Goal: Information Seeking & Learning: Learn about a topic

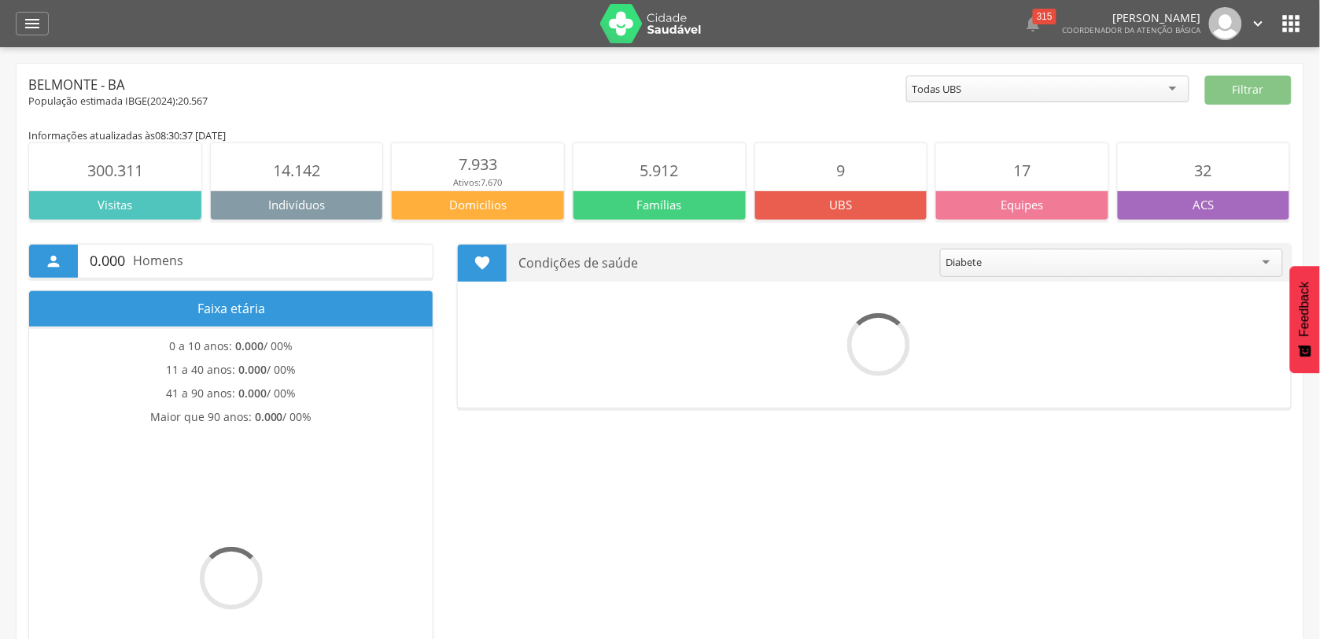
click at [37, 21] on icon "" at bounding box center [32, 23] width 19 height 19
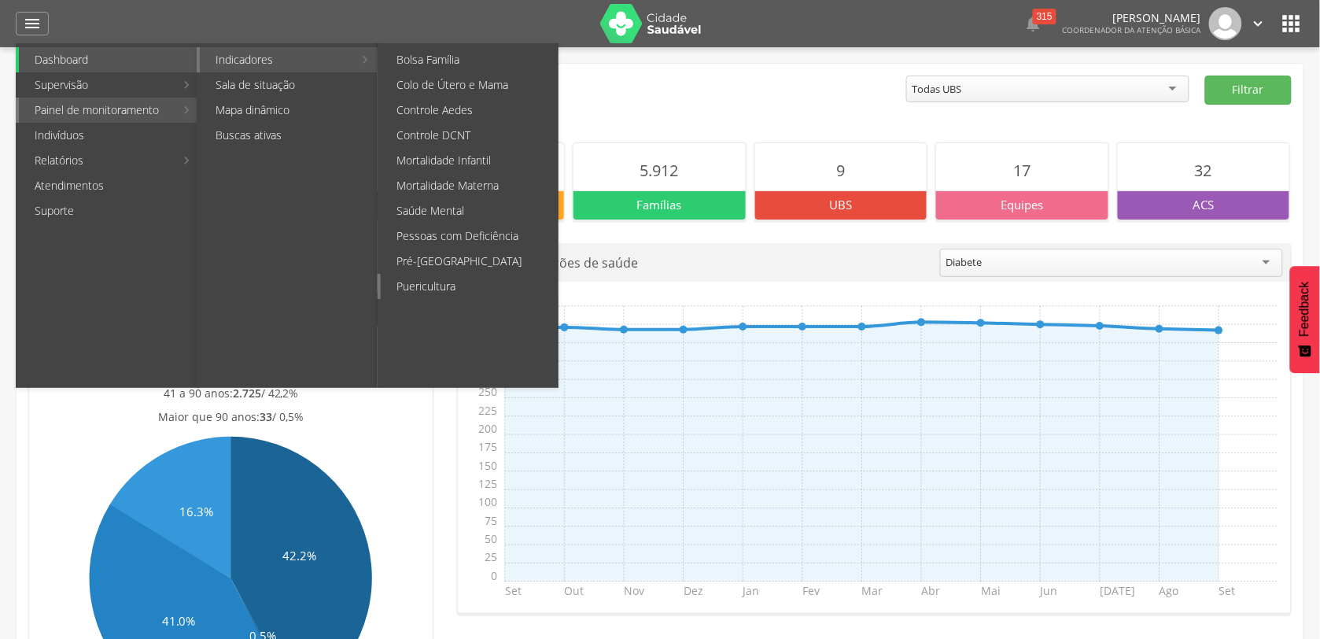
click at [430, 285] on link "Puericultura" at bounding box center [469, 286] width 177 height 25
click at [430, 285] on div " Supervisão  Distritos  Ubs Coordenador: - [GEOGRAPHIC_DATA] / BA Intervalo …" at bounding box center [660, 366] width 1320 height 639
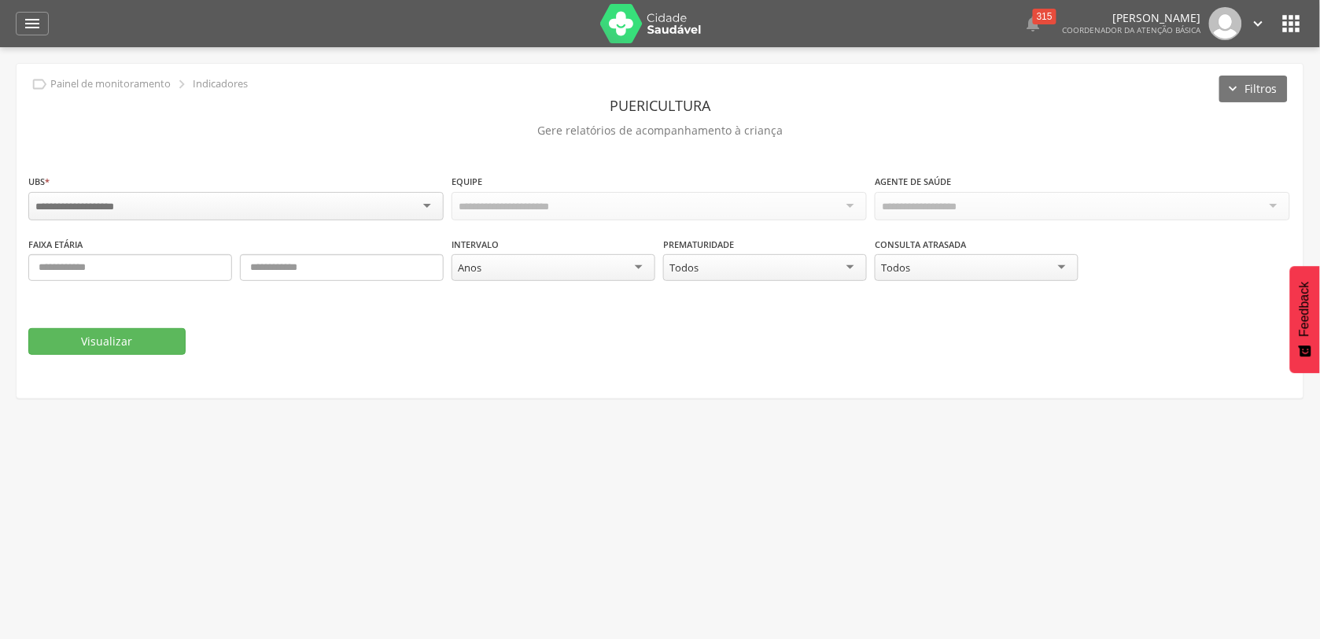
click at [434, 203] on div at bounding box center [235, 206] width 415 height 28
click at [850, 194] on div "Todas as equipes" at bounding box center [659, 205] width 415 height 27
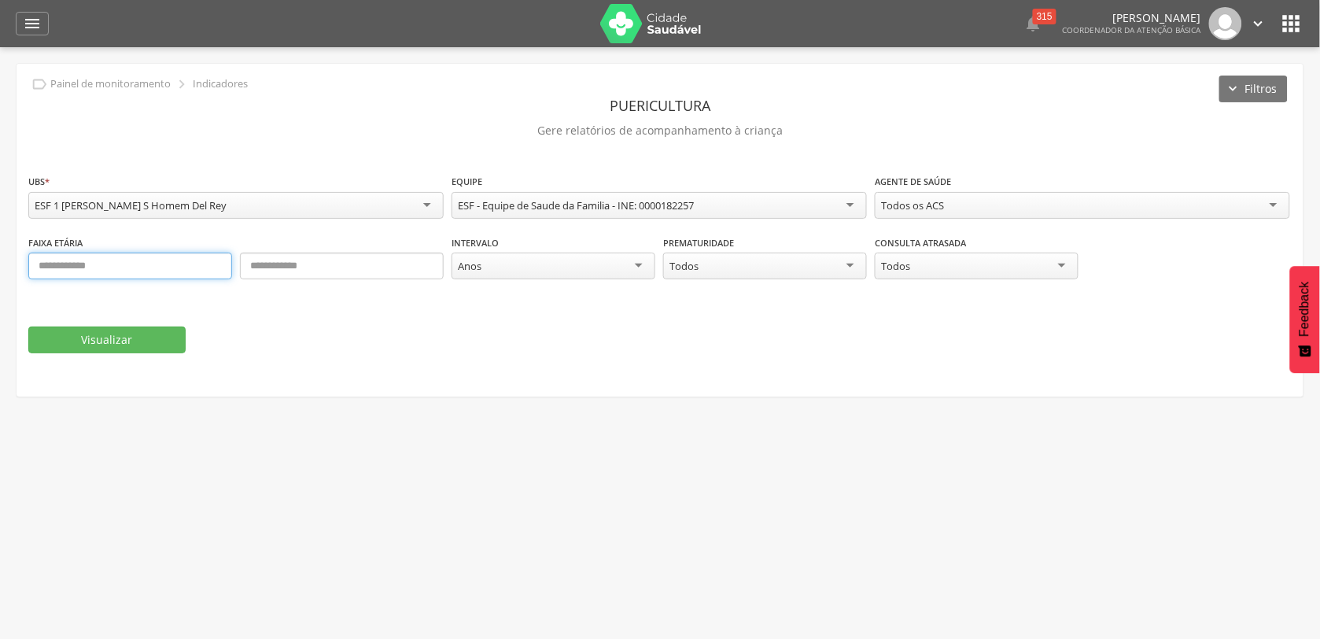
click at [135, 268] on input "text" at bounding box center [130, 266] width 204 height 27
type input "*"
click at [268, 271] on input "text" at bounding box center [342, 266] width 204 height 27
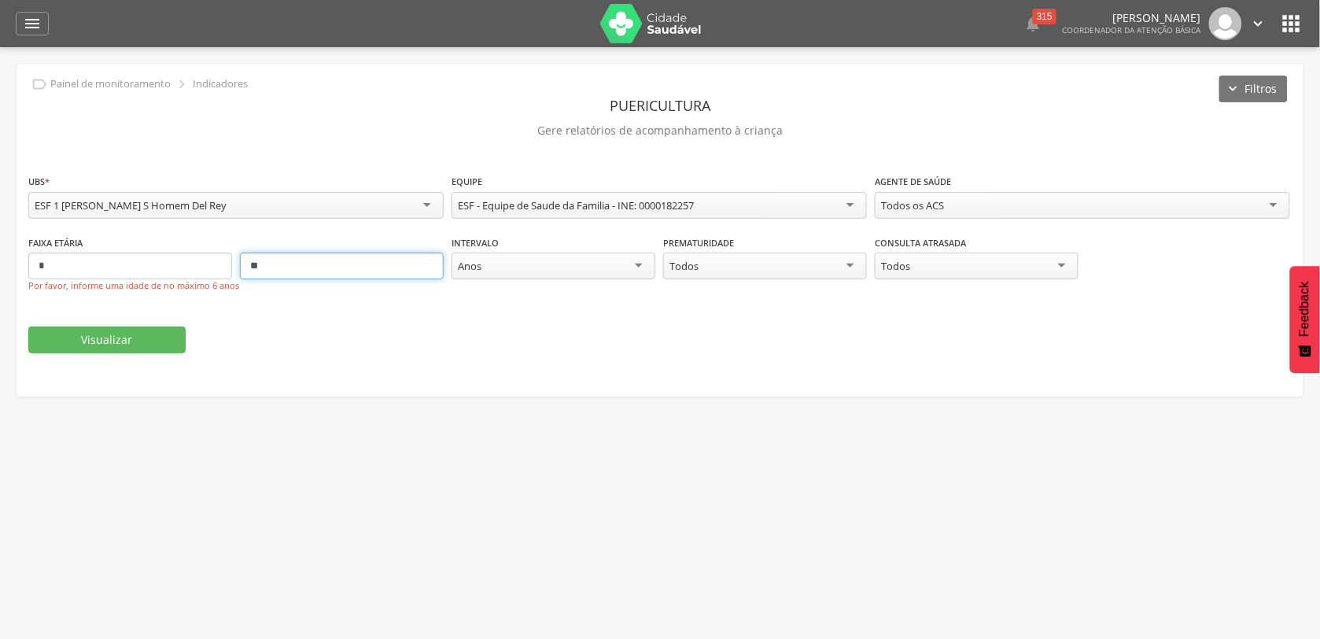
drag, startPoint x: 268, startPoint y: 271, endPoint x: 773, endPoint y: 256, distance: 505.3
click at [268, 269] on input "**" at bounding box center [342, 266] width 204 height 27
click at [643, 262] on div "Anos" at bounding box center [554, 266] width 204 height 27
click at [1273, 198] on div "Todos os ACS" at bounding box center [1082, 205] width 415 height 27
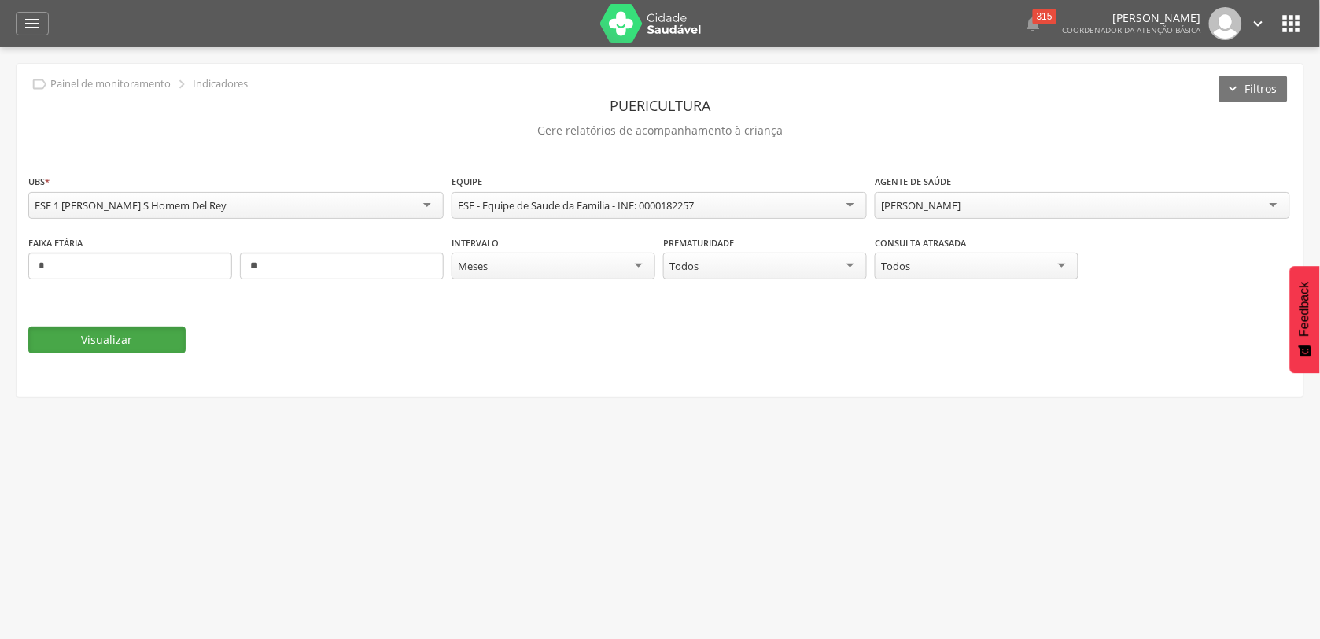
click at [111, 329] on button "Visualizar" at bounding box center [106, 340] width 157 height 27
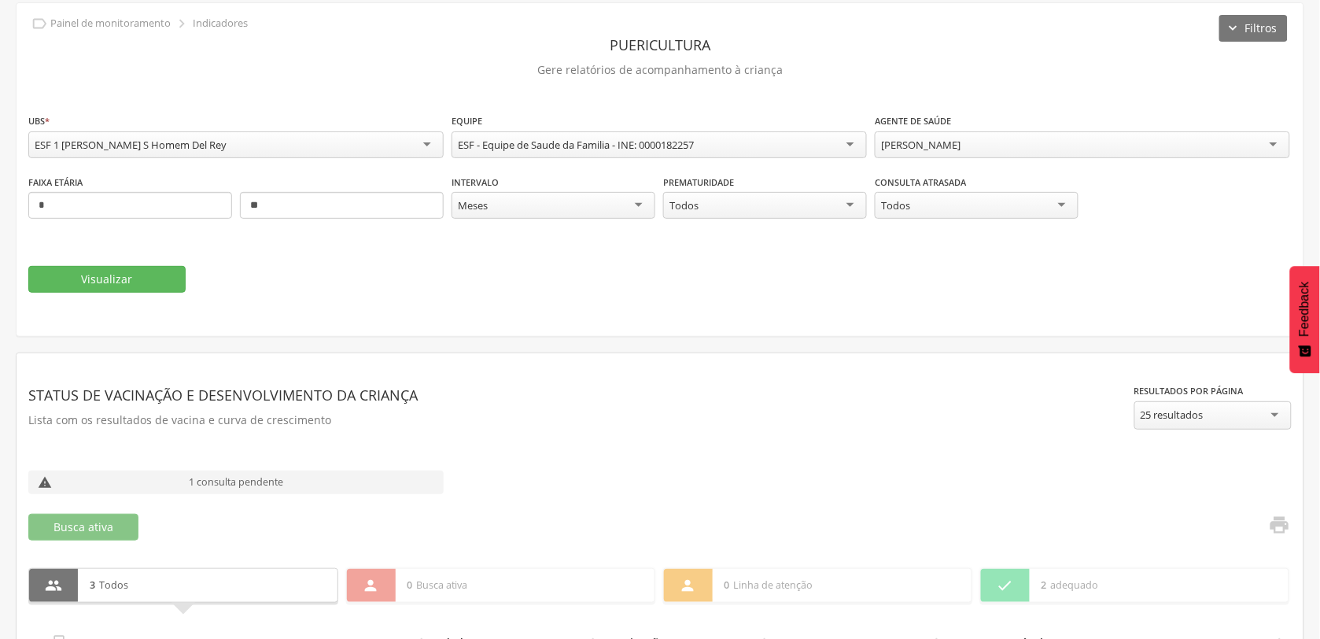
scroll to position [159, 0]
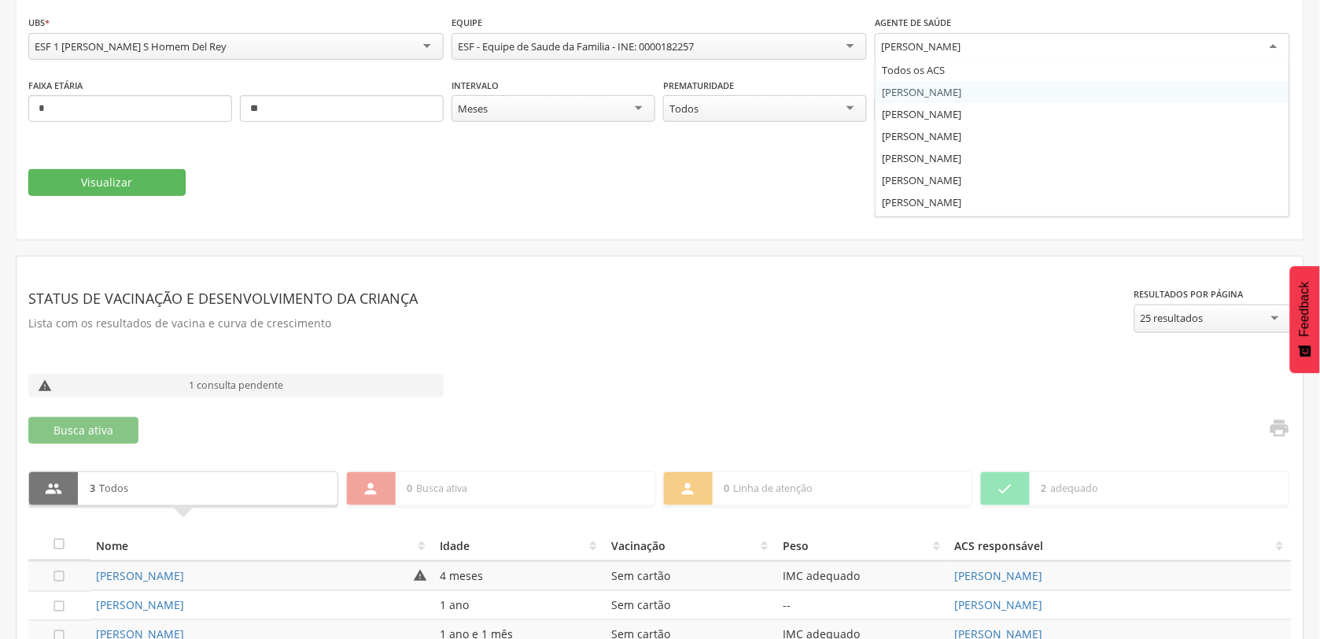
click at [1275, 45] on div "[PERSON_NAME]" at bounding box center [1082, 47] width 415 height 28
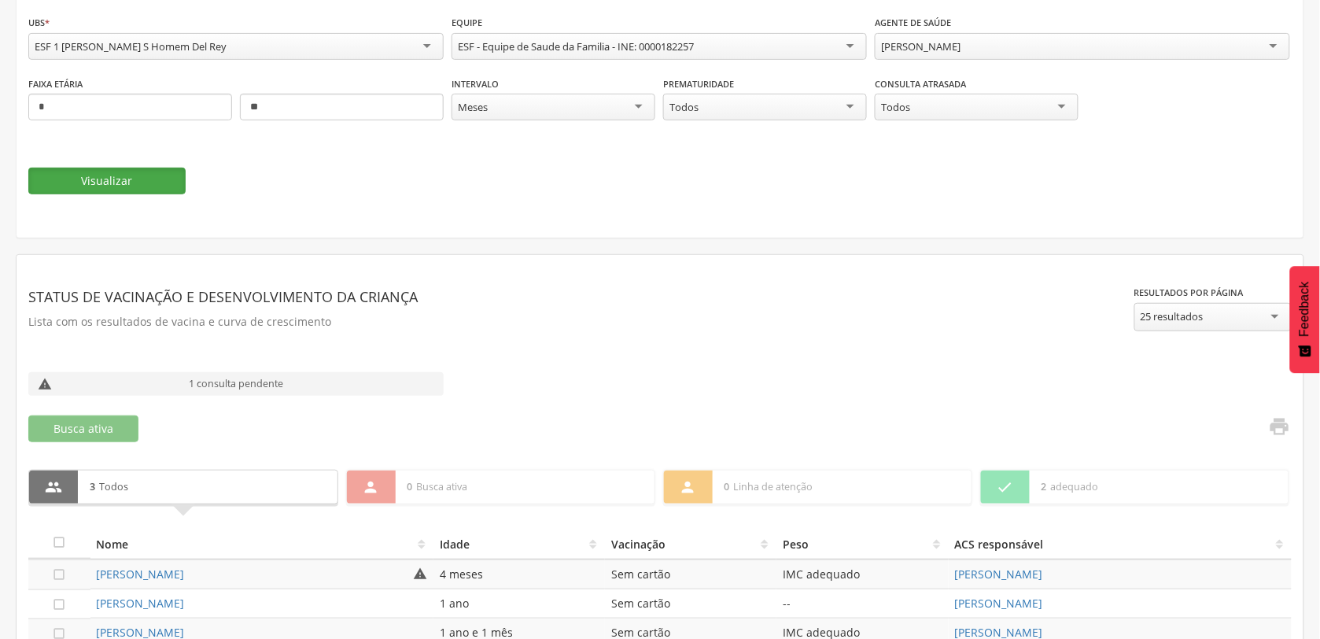
click at [168, 185] on button "Visualizar" at bounding box center [106, 181] width 157 height 27
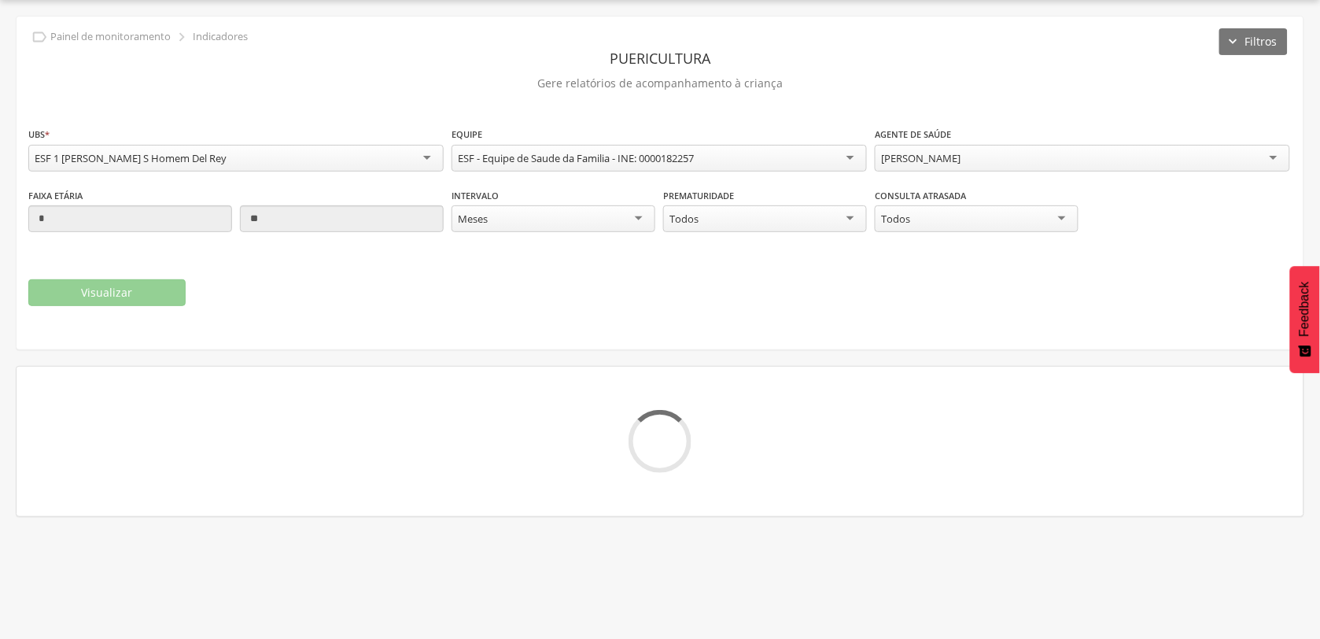
scroll to position [47, 0]
click at [168, 185] on div "**********" at bounding box center [660, 156] width 1264 height 61
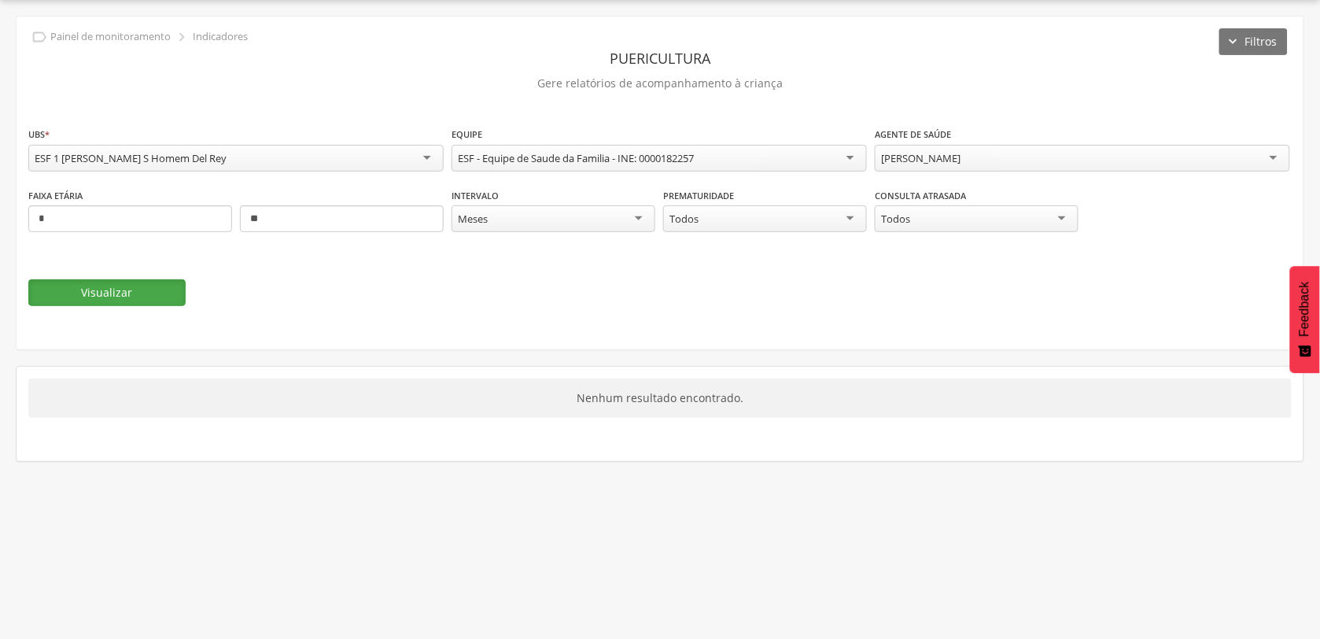
click at [76, 288] on button "Visualizar" at bounding box center [106, 292] width 157 height 27
click at [271, 230] on input "**" at bounding box center [342, 218] width 204 height 27
click at [271, 232] on input "*" at bounding box center [342, 218] width 204 height 27
type input "*"
click at [632, 221] on div "Meses" at bounding box center [554, 219] width 204 height 28
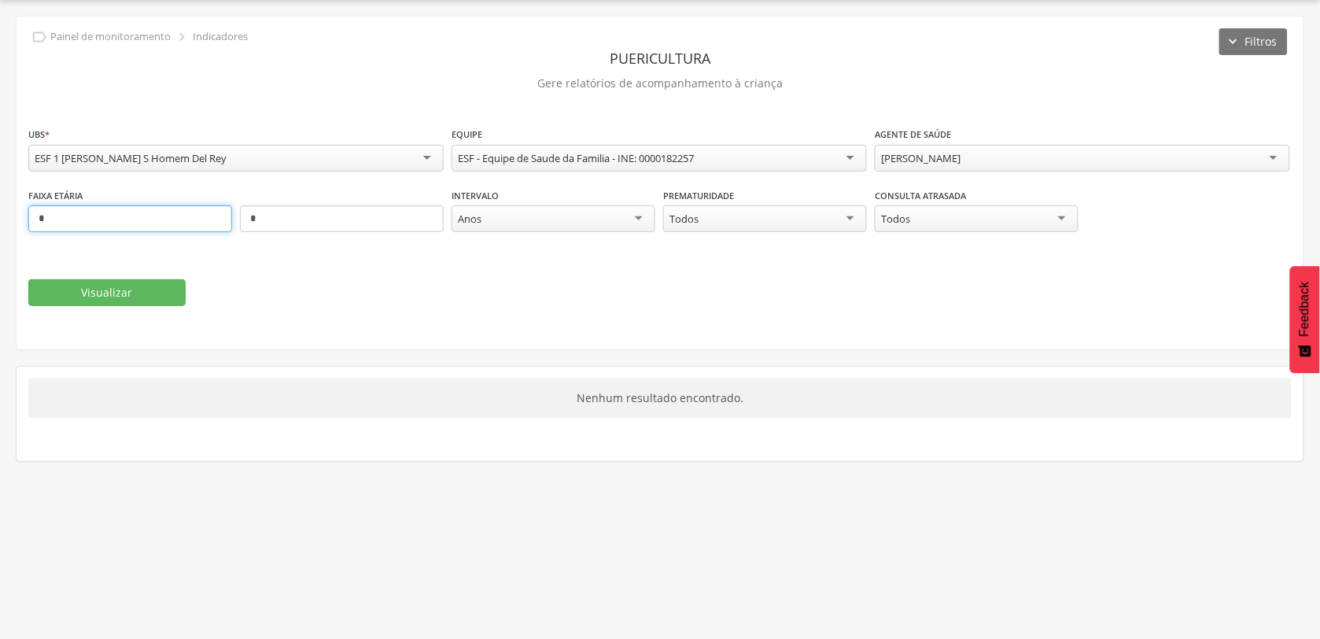
click at [109, 229] on input "*" at bounding box center [130, 218] width 204 height 27
click at [109, 285] on button "Visualizar" at bounding box center [106, 292] width 157 height 27
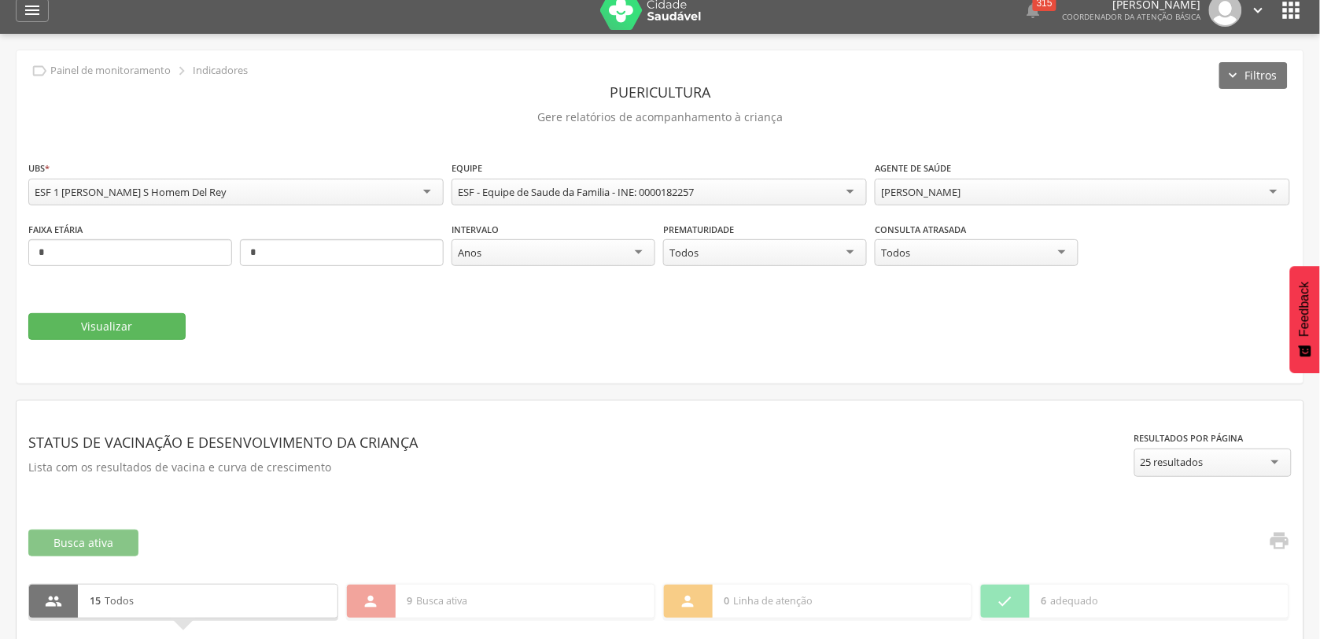
scroll to position [0, 0]
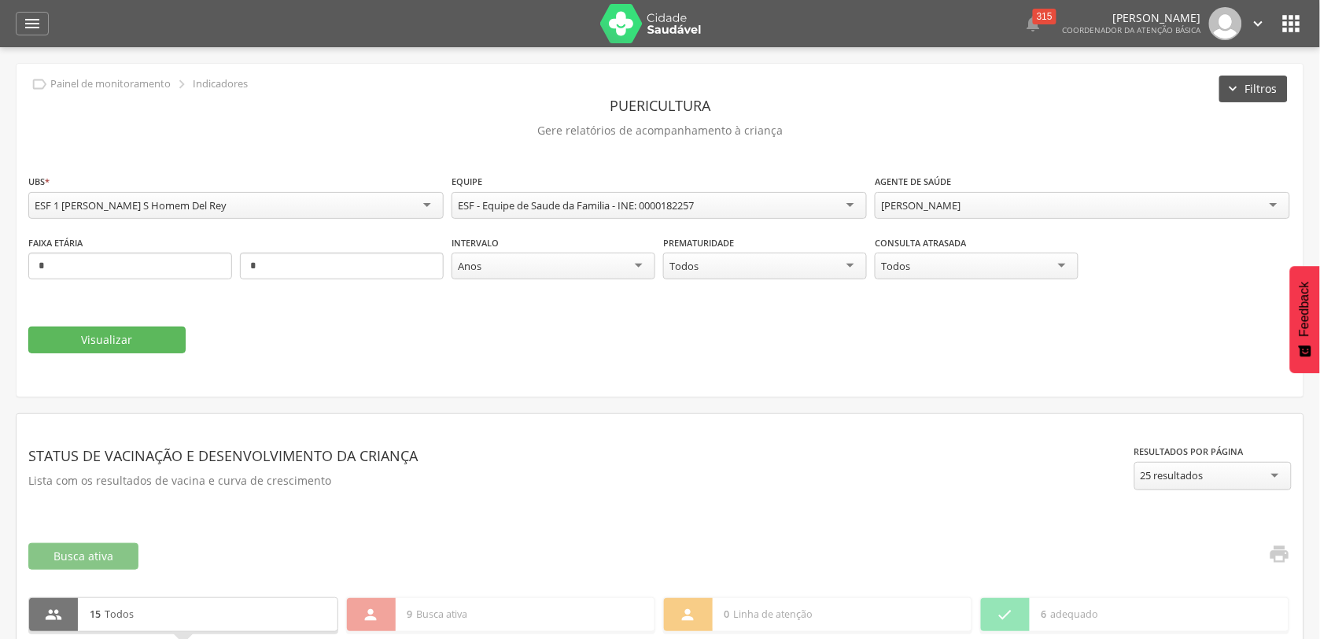
click at [1235, 81] on button "Filtros" at bounding box center [1254, 89] width 68 height 27
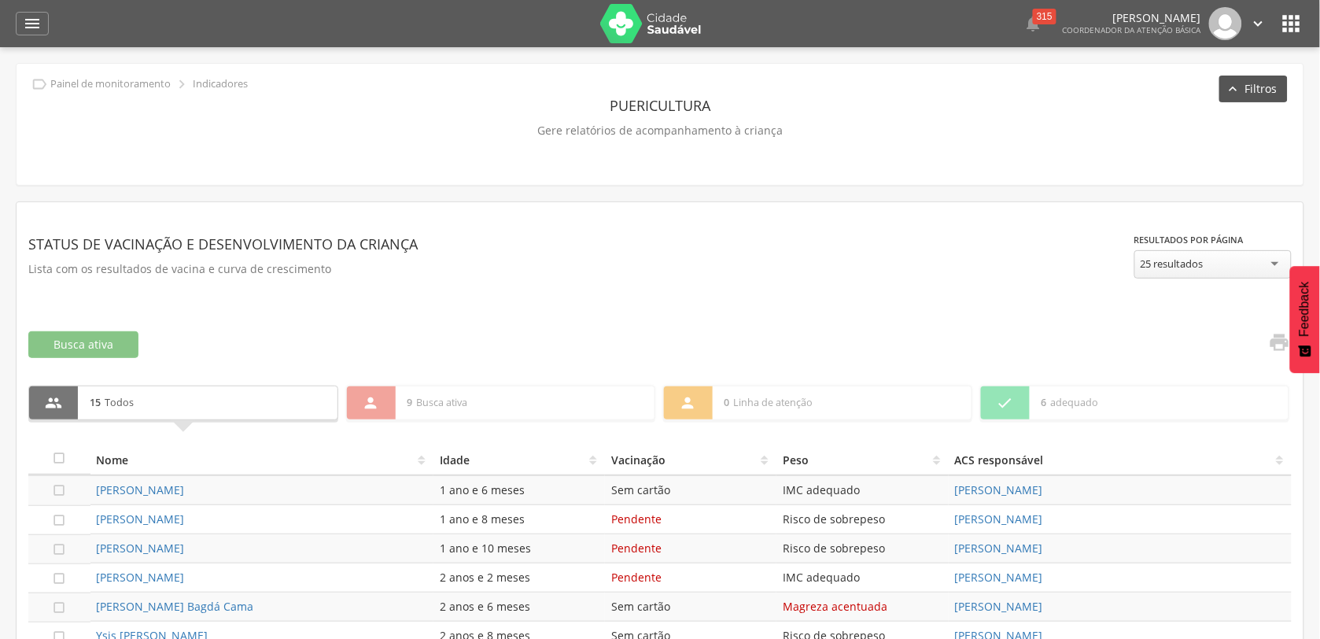
click at [1235, 83] on button "Filtros" at bounding box center [1254, 89] width 68 height 27
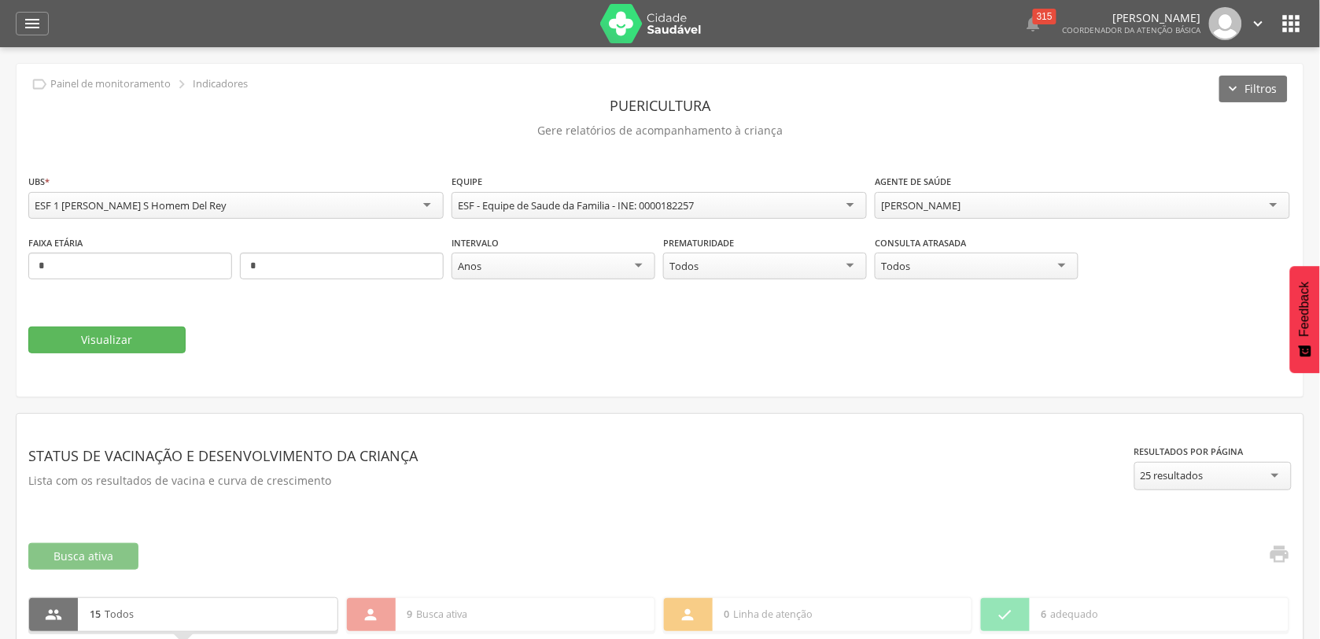
click at [852, 268] on div "Todos" at bounding box center [765, 266] width 204 height 27
click at [852, 268] on div "Todos" at bounding box center [765, 267] width 204 height 28
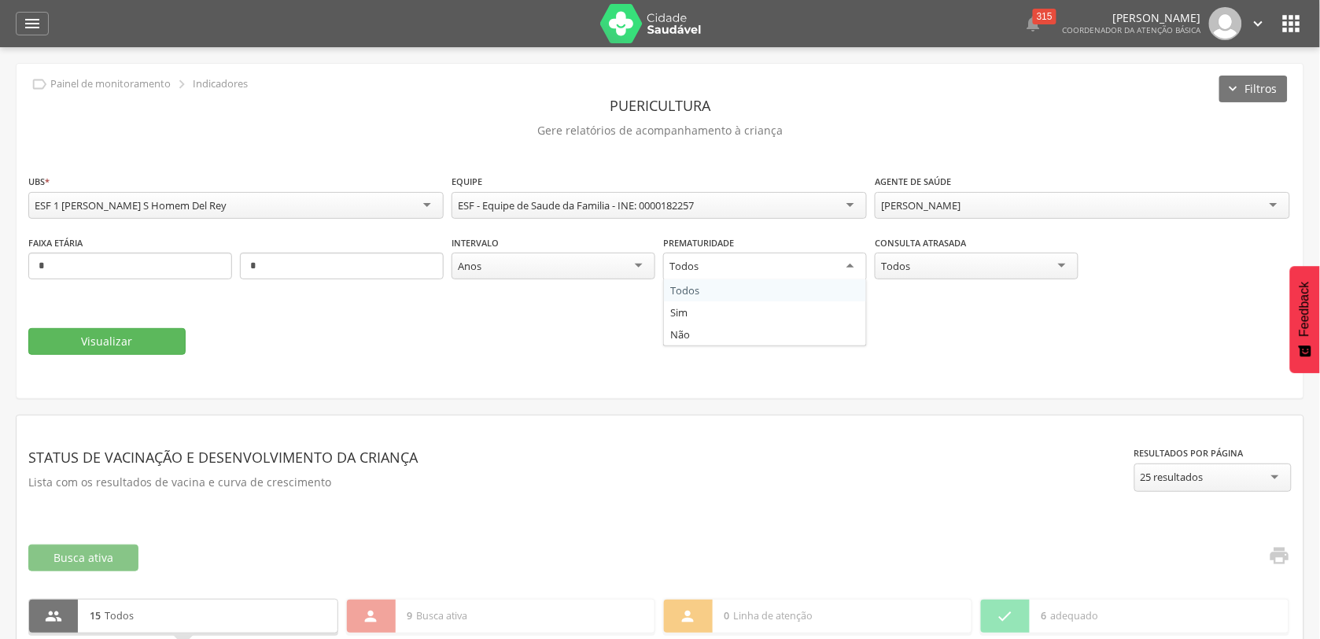
click at [1064, 264] on div "Todos" at bounding box center [977, 266] width 204 height 27
click at [847, 203] on div "ESF - Equipe de Saude da Familia - INE: 0000182257" at bounding box center [659, 205] width 415 height 27
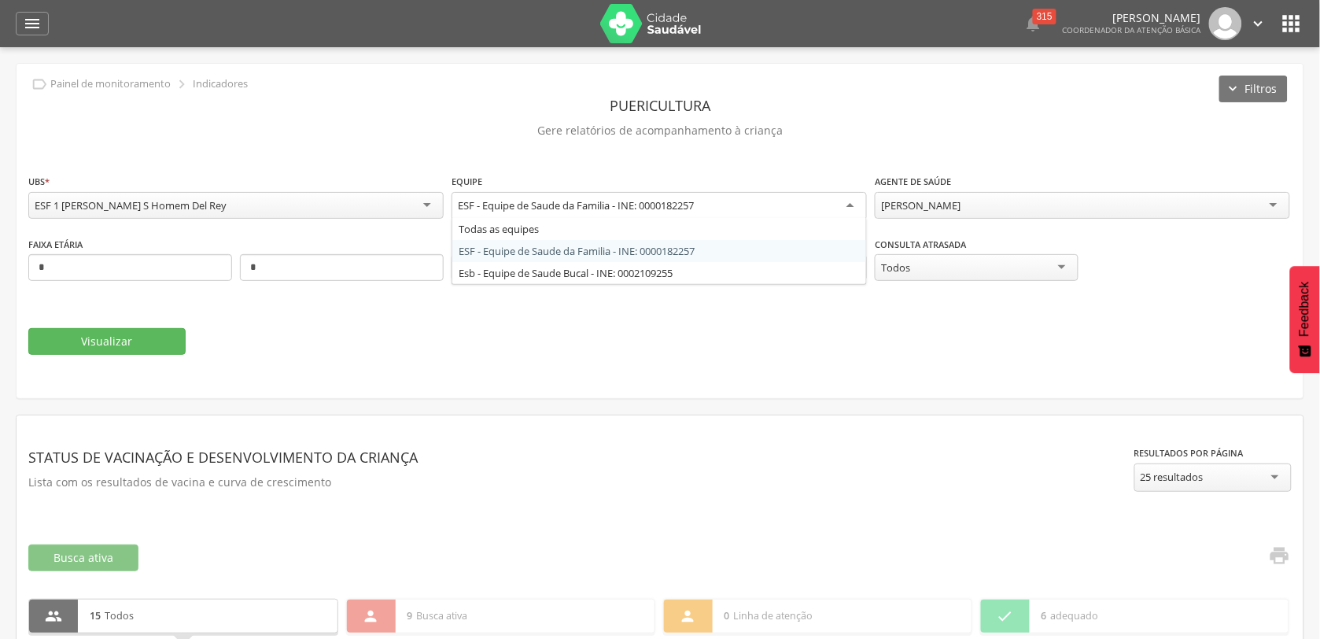
click at [762, 203] on div "ESF - Equipe de Saude da Familia - INE: 0000182257" at bounding box center [659, 206] width 415 height 28
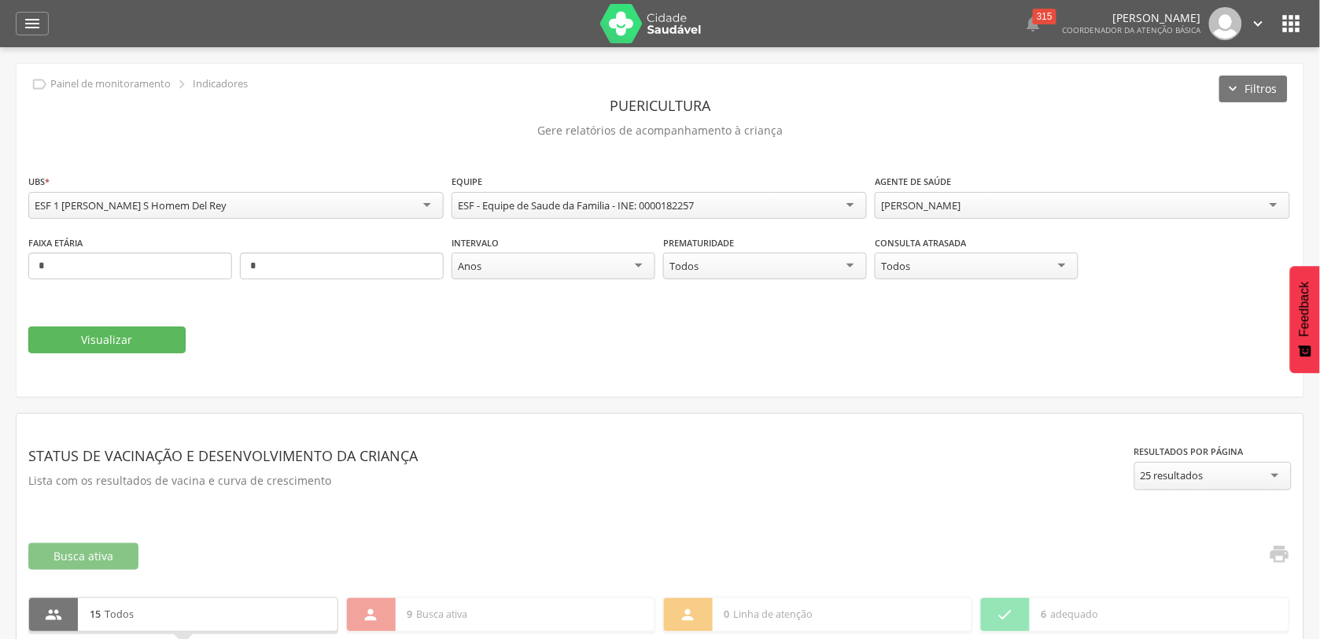
click at [764, 206] on div "ESF - Equipe de Saude da Familia - INE: 0000182257" at bounding box center [659, 205] width 415 height 27
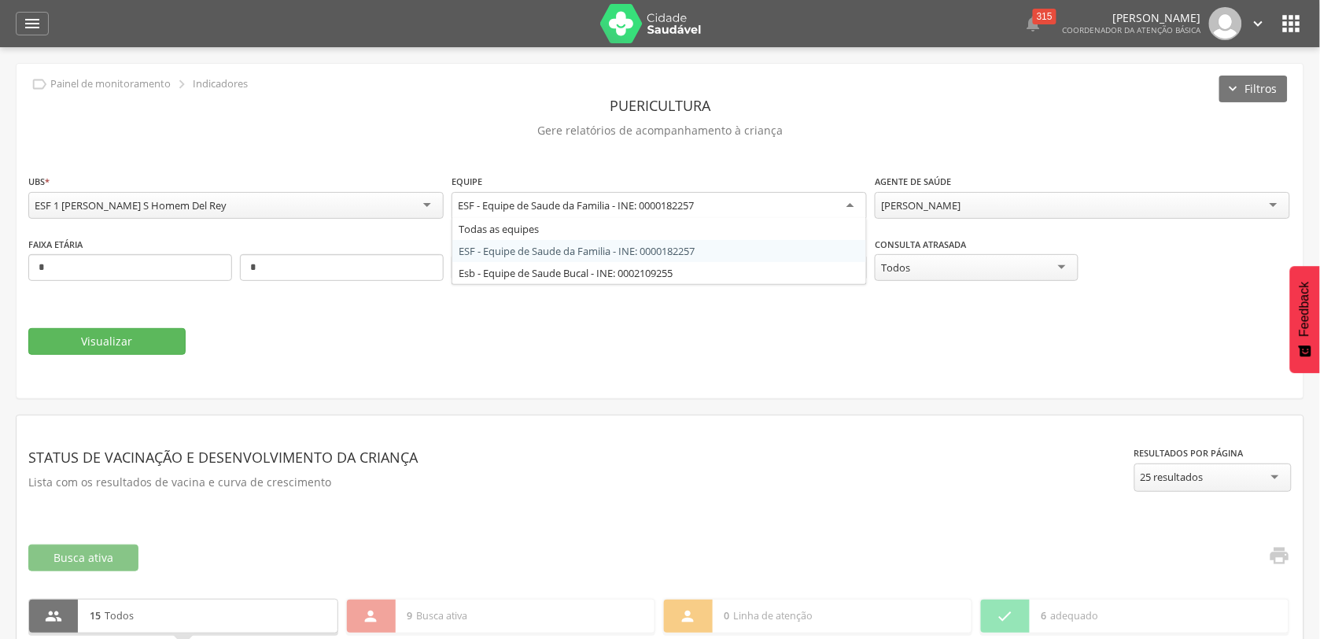
click at [803, 167] on div "**********" at bounding box center [660, 231] width 1287 height 334
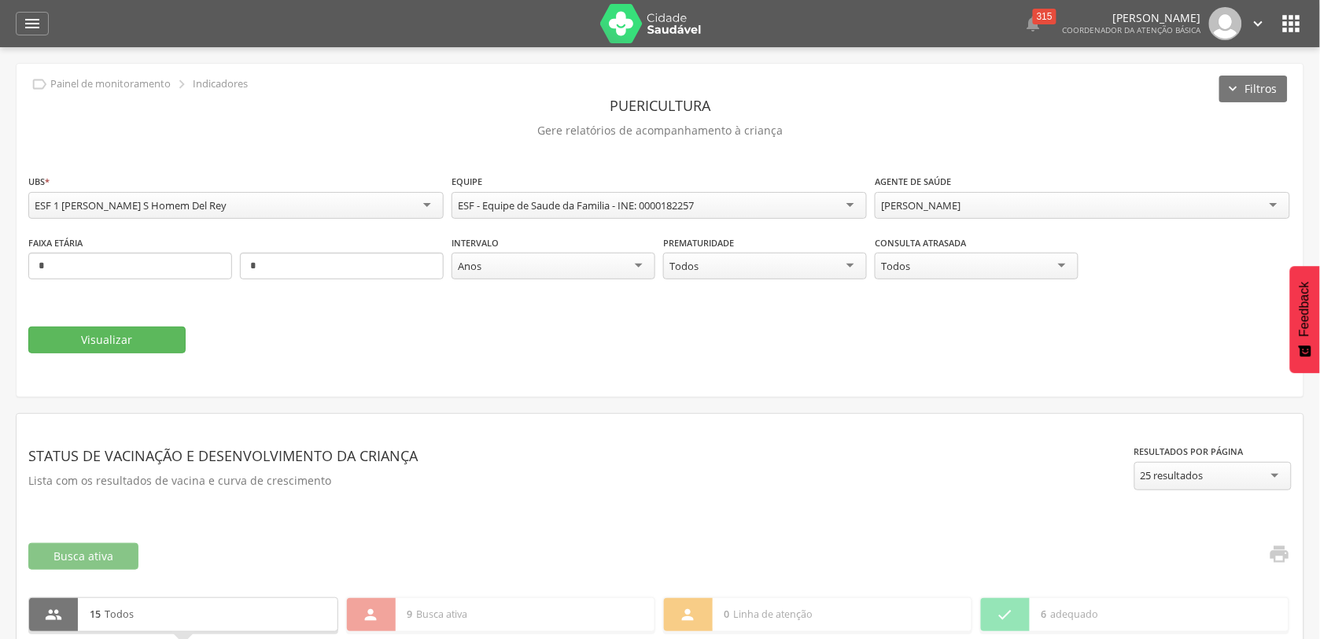
click at [803, 167] on div "**********" at bounding box center [660, 230] width 1287 height 333
click at [28, 30] on icon "" at bounding box center [32, 23] width 19 height 19
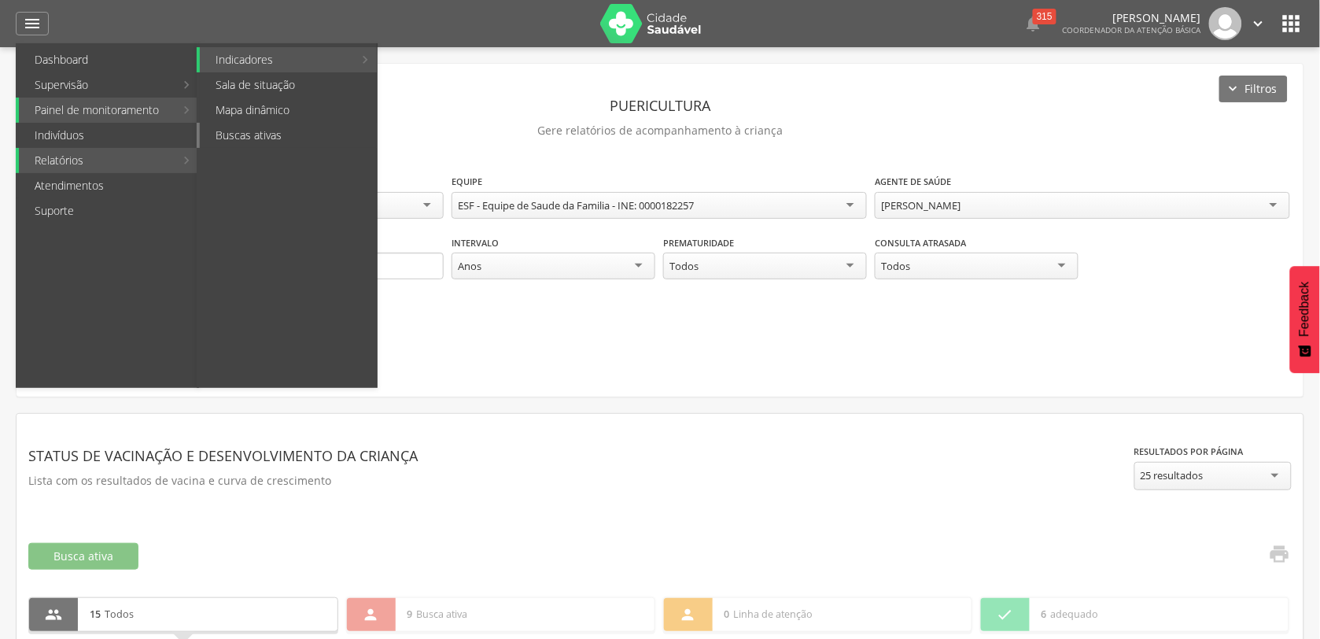
click at [261, 128] on link "Buscas ativas" at bounding box center [288, 135] width 177 height 25
type input "**********"
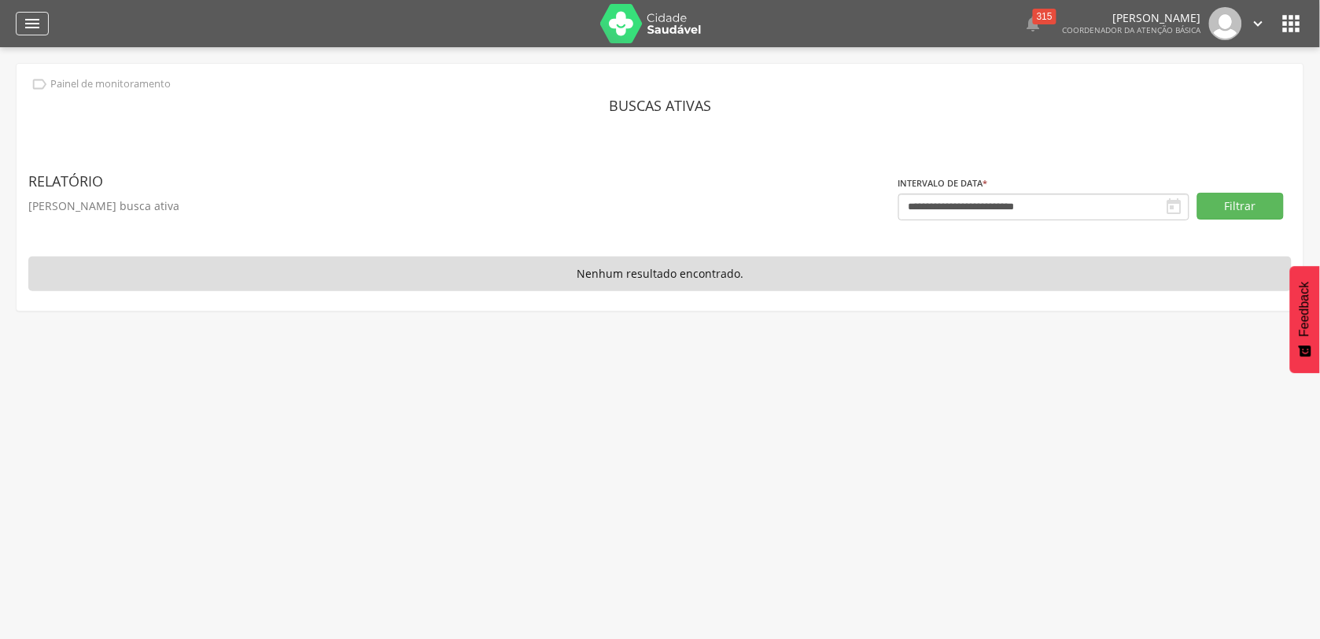
click at [28, 17] on icon "" at bounding box center [32, 23] width 19 height 19
click at [31, 20] on icon "" at bounding box center [32, 23] width 19 height 19
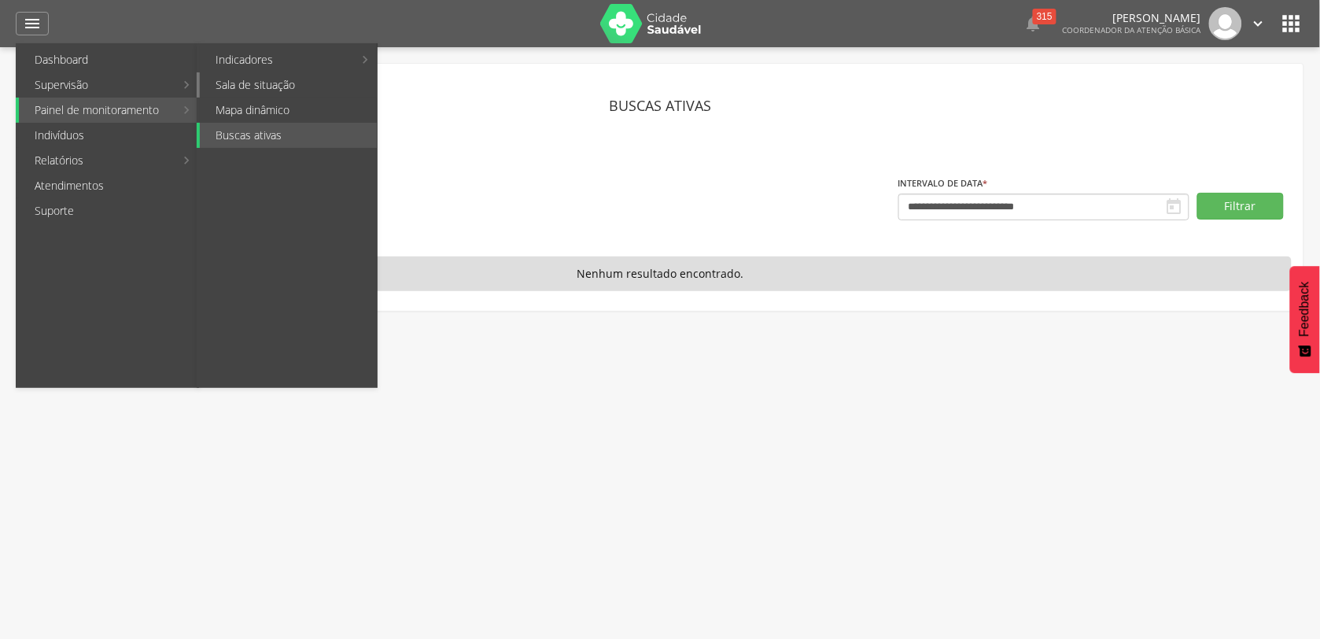
click at [260, 87] on link "Sala de situação" at bounding box center [288, 84] width 177 height 25
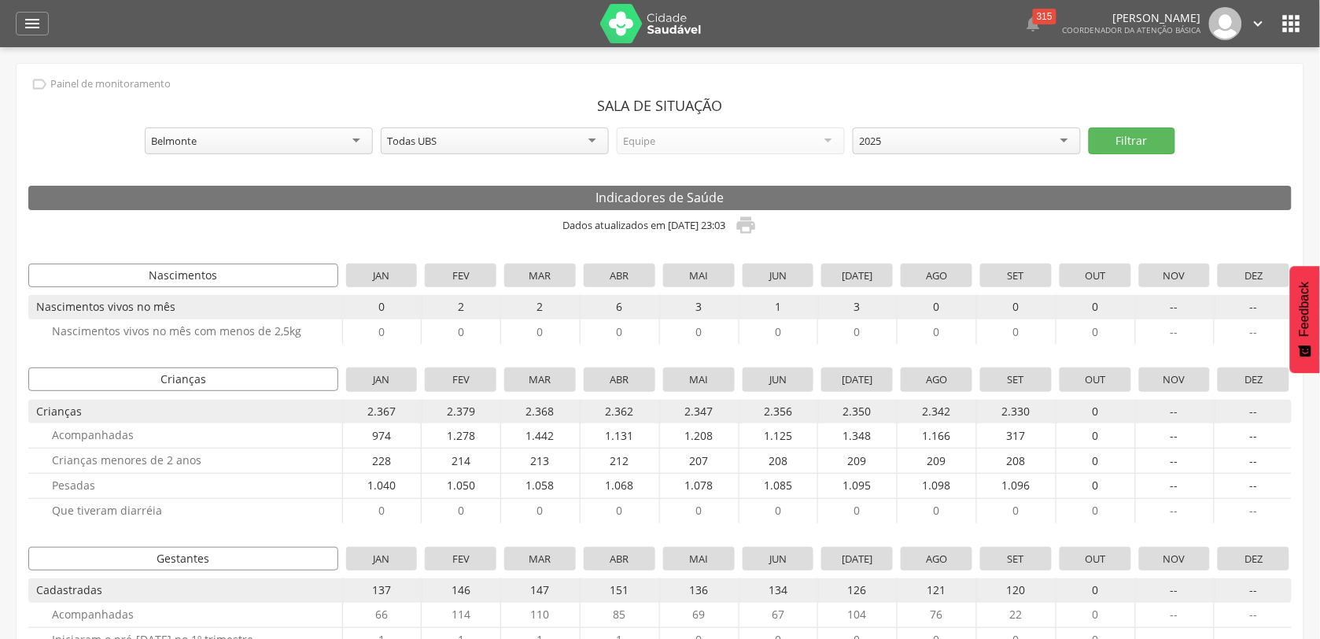
click at [592, 136] on div "Todas UBS" at bounding box center [495, 140] width 228 height 27
click at [40, 20] on icon "" at bounding box center [32, 23] width 19 height 19
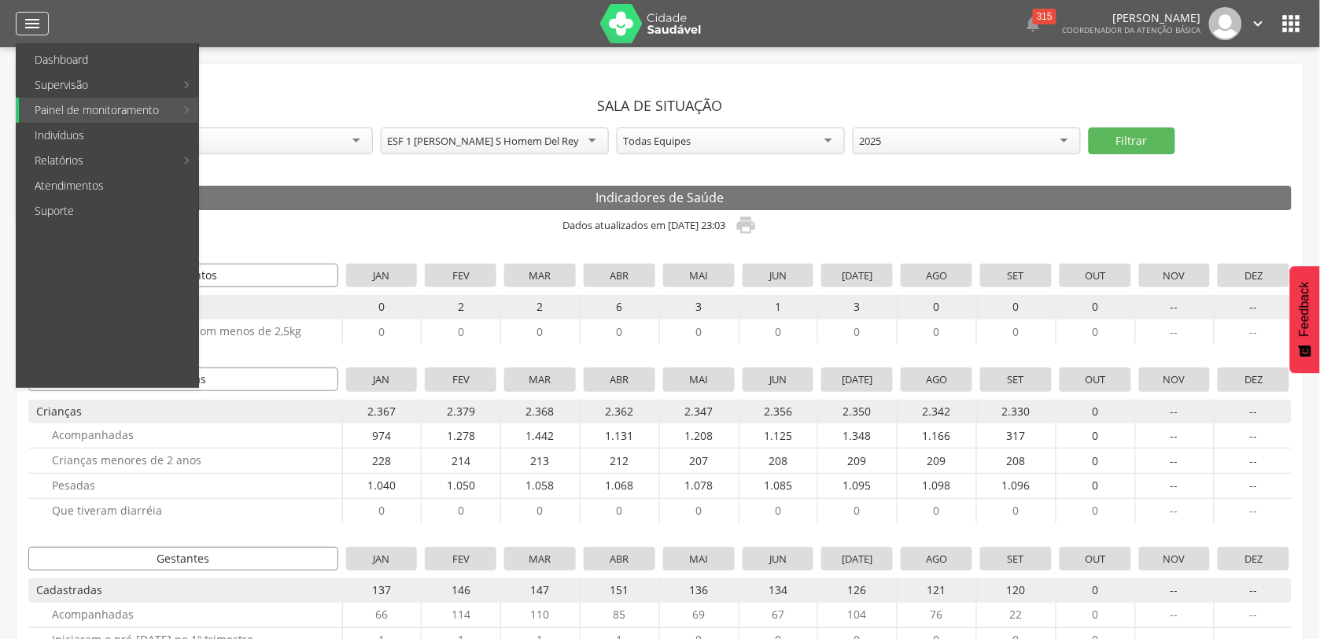
click at [39, 20] on icon "" at bounding box center [32, 23] width 19 height 19
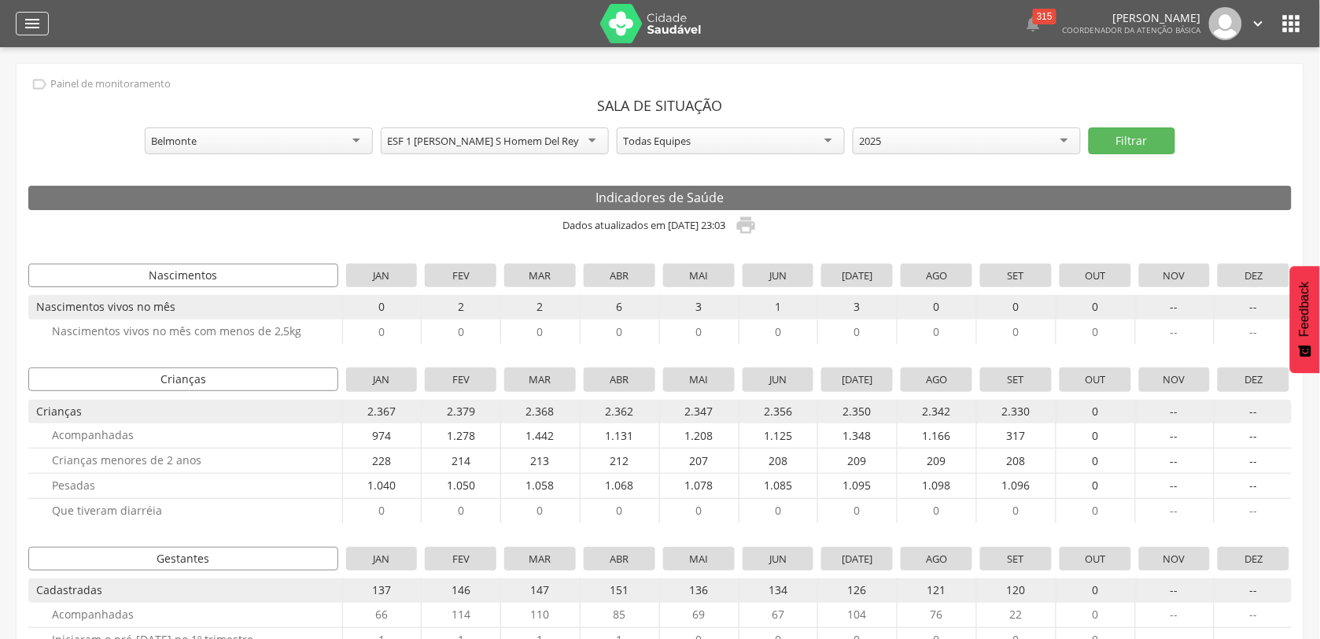
click at [39, 20] on icon "" at bounding box center [32, 23] width 19 height 19
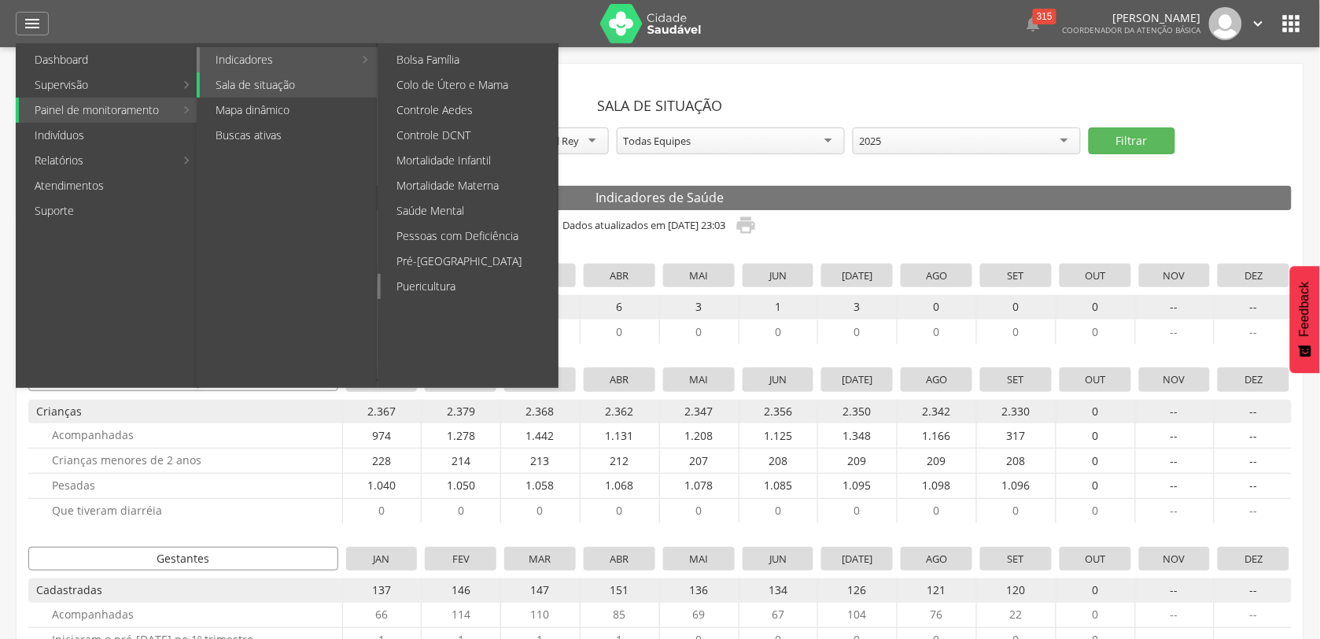
click at [437, 278] on link "Puericultura" at bounding box center [469, 286] width 177 height 25
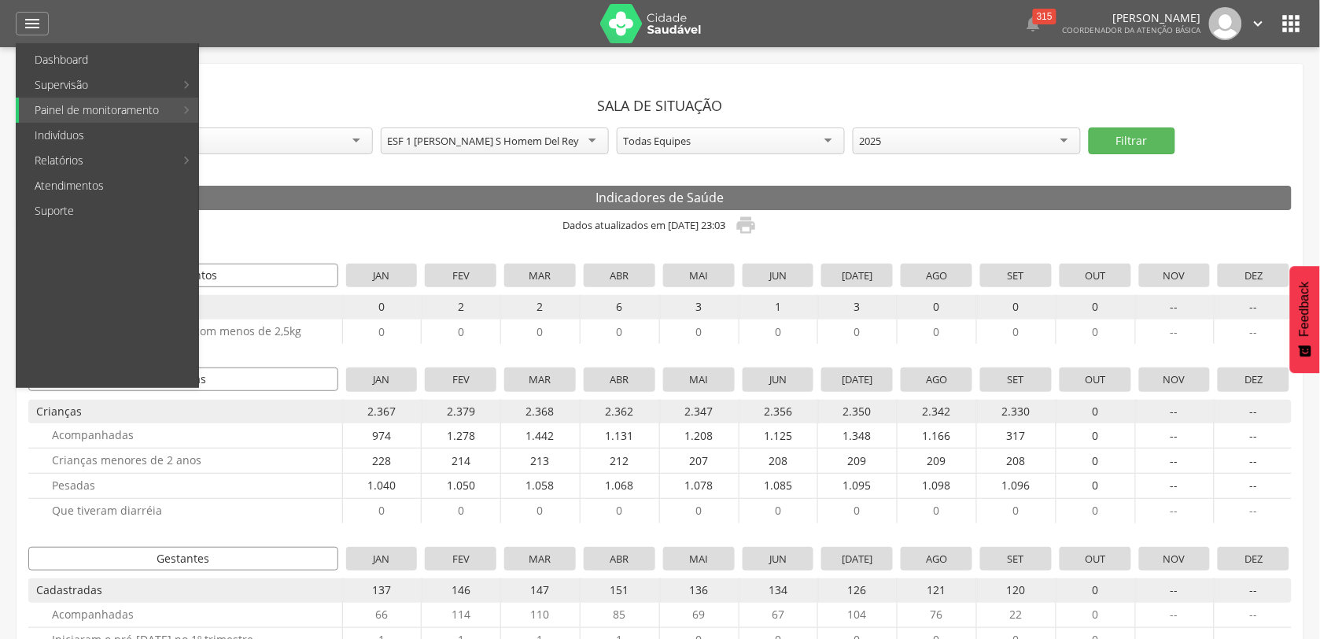
click at [0, 0] on input "*" at bounding box center [0, 0] width 0 height 0
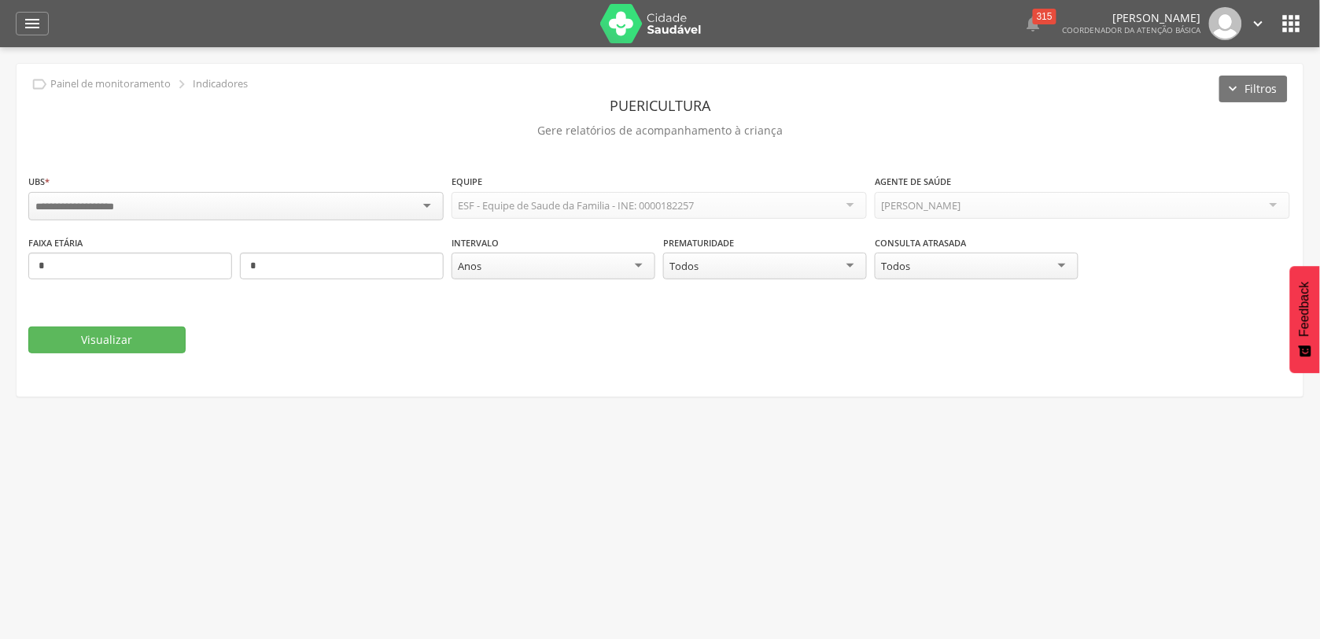
click at [427, 205] on div at bounding box center [235, 206] width 415 height 28
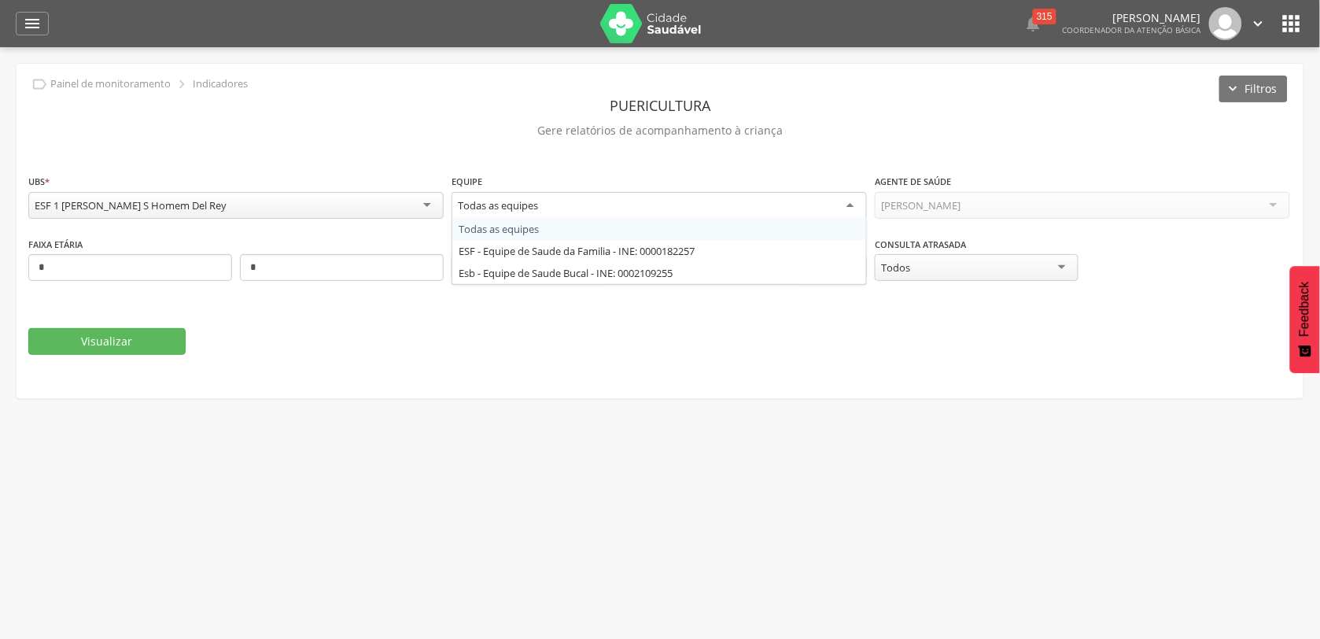
click at [854, 201] on div "Todas as equipes" at bounding box center [659, 206] width 415 height 28
click at [811, 206] on div "Todas as equipes" at bounding box center [659, 206] width 415 height 28
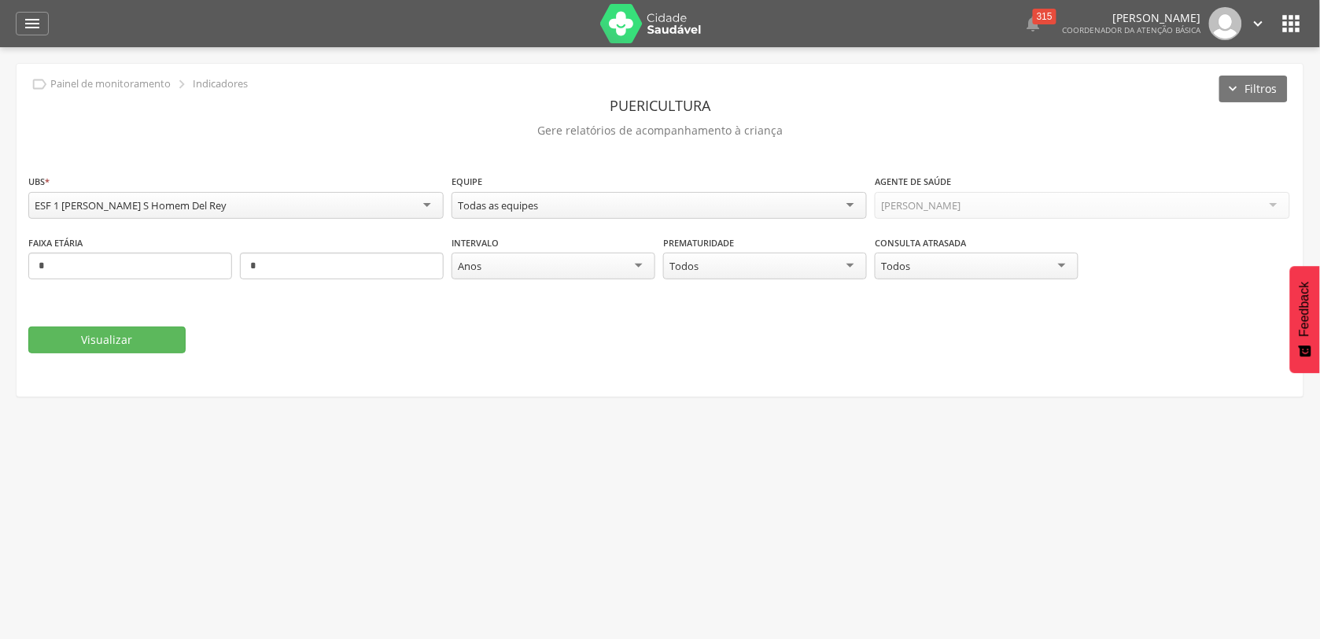
click at [944, 328] on div "Visualizar" at bounding box center [660, 340] width 1264 height 27
click at [63, 266] on input "*" at bounding box center [130, 266] width 204 height 27
type input "*"
click at [368, 257] on input "*" at bounding box center [342, 266] width 204 height 27
type input "*"
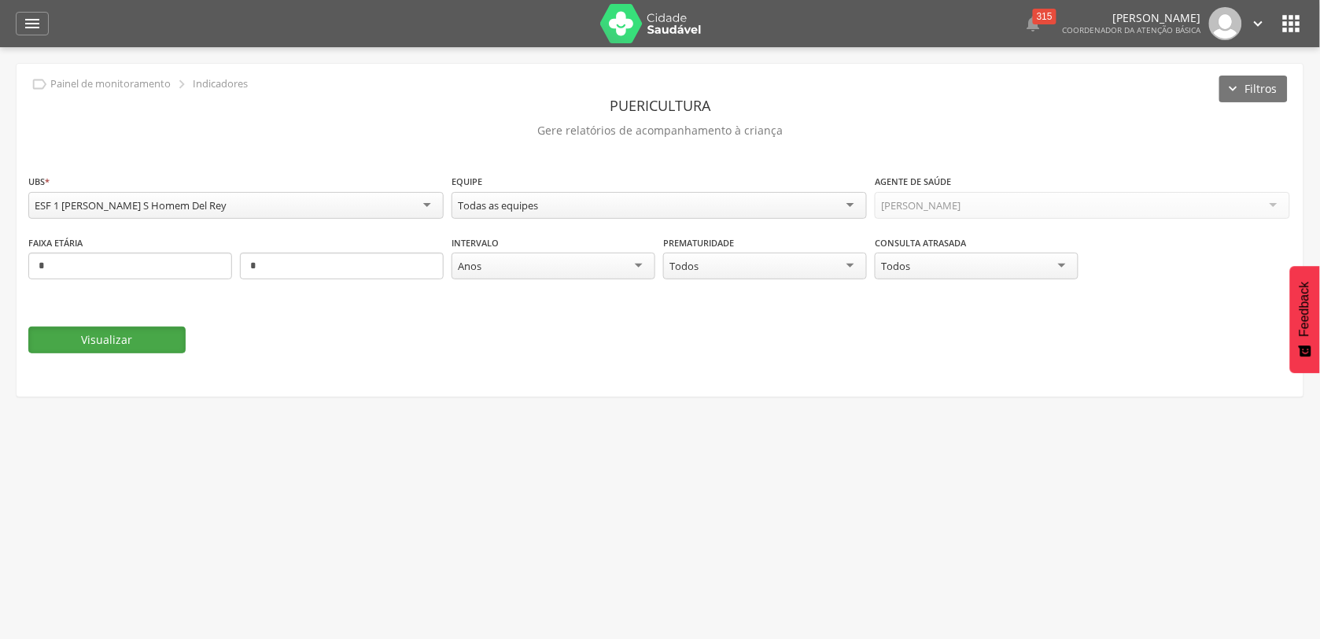
click at [132, 336] on button "Visualizar" at bounding box center [106, 340] width 157 height 27
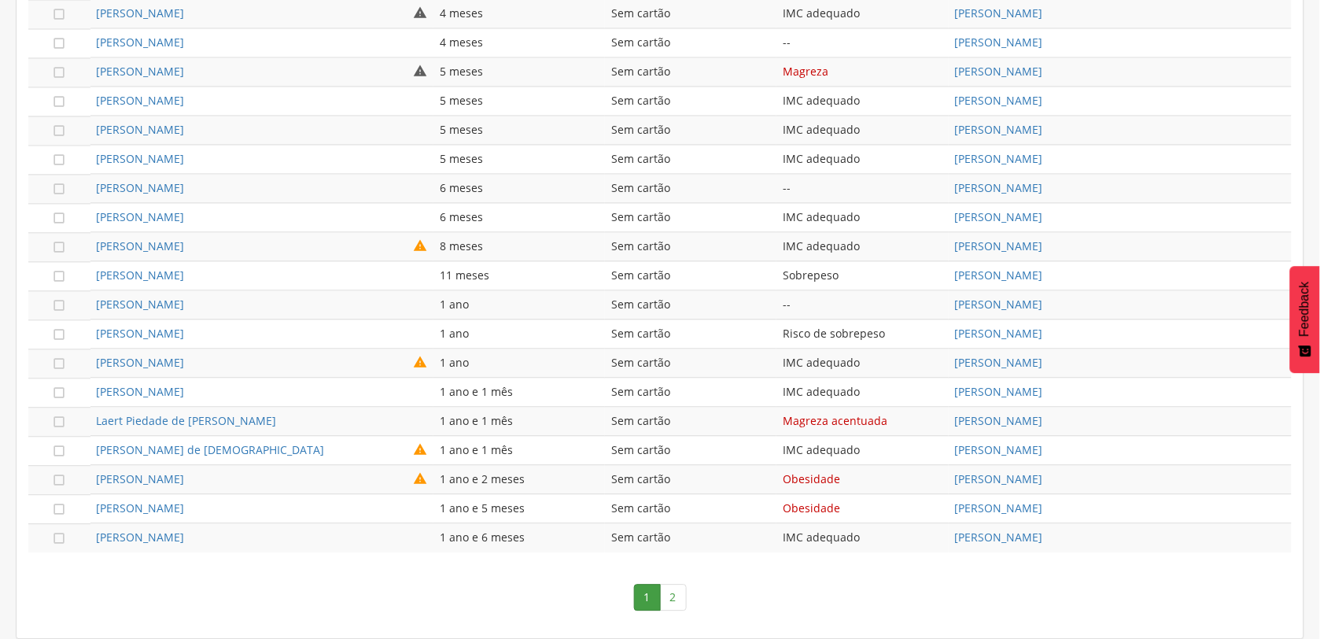
scroll to position [902, 0]
click at [670, 589] on link "2" at bounding box center [673, 597] width 27 height 27
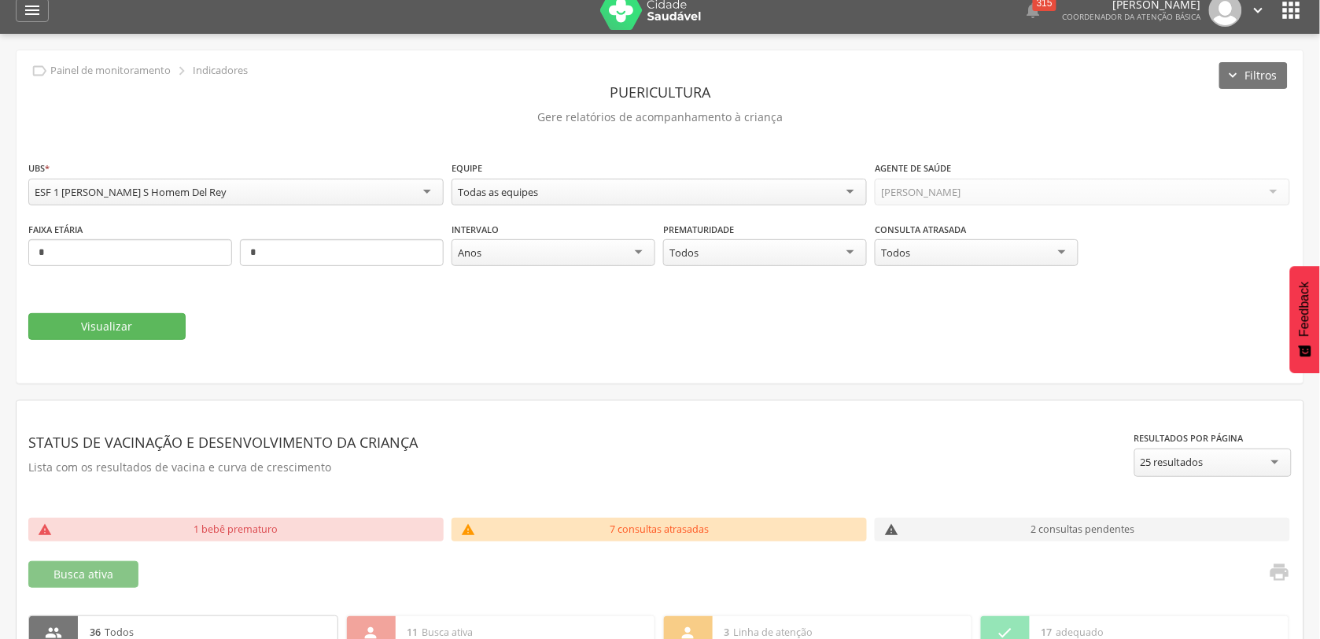
scroll to position [0, 0]
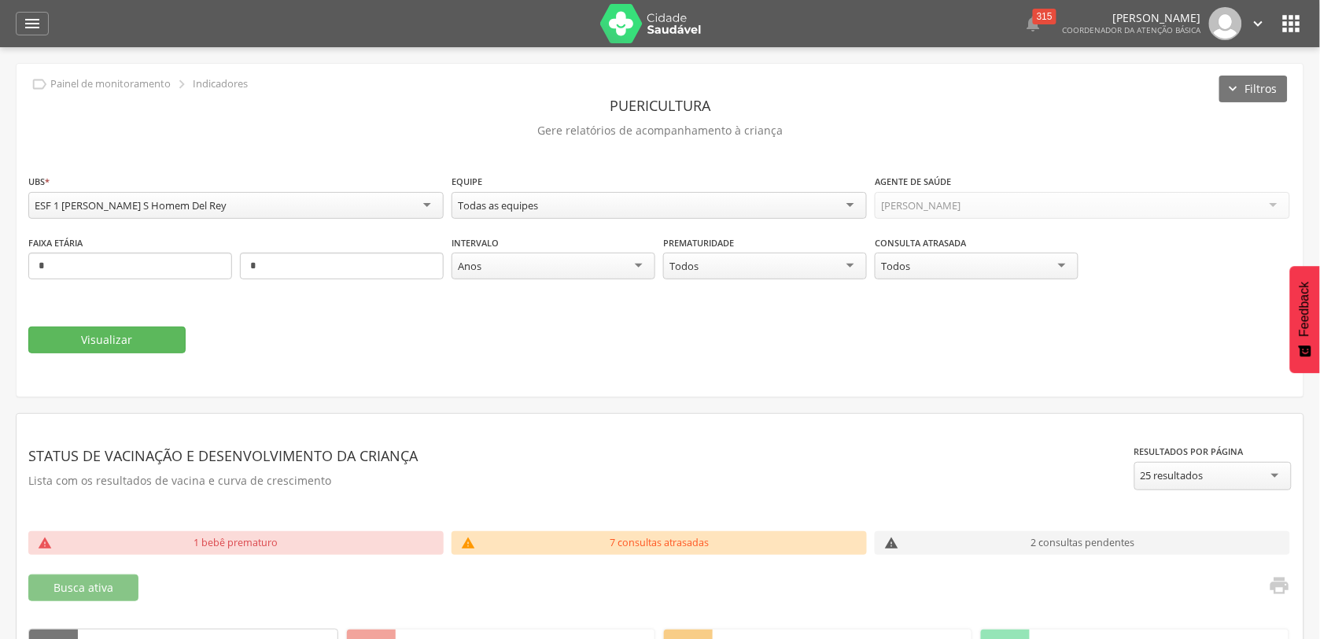
click at [1282, 199] on div "[PERSON_NAME]" at bounding box center [1082, 205] width 415 height 27
click at [1281, 201] on div "[PERSON_NAME]" at bounding box center [1082, 205] width 415 height 27
click at [1267, 208] on div "[PERSON_NAME]" at bounding box center [1082, 205] width 415 height 27
click at [1275, 206] on div "[PERSON_NAME]" at bounding box center [1082, 205] width 415 height 27
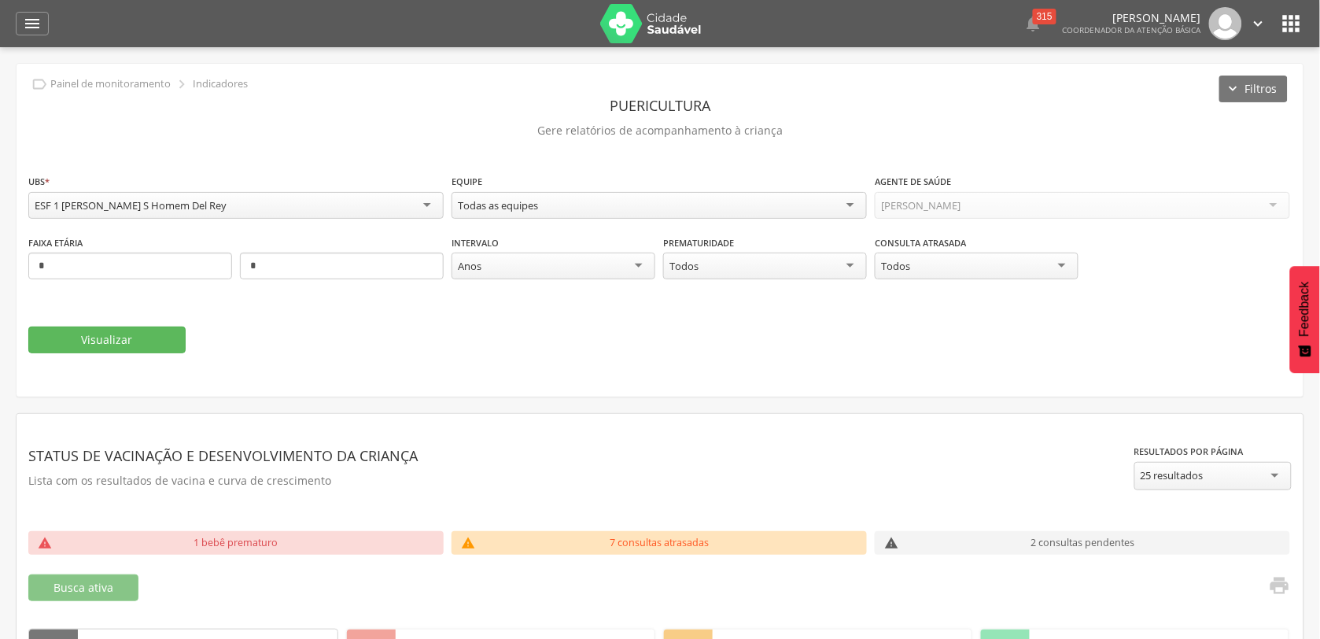
click at [1275, 206] on div "[PERSON_NAME]" at bounding box center [1082, 205] width 415 height 27
click at [755, 208] on div "Todas as equipes" at bounding box center [659, 205] width 415 height 27
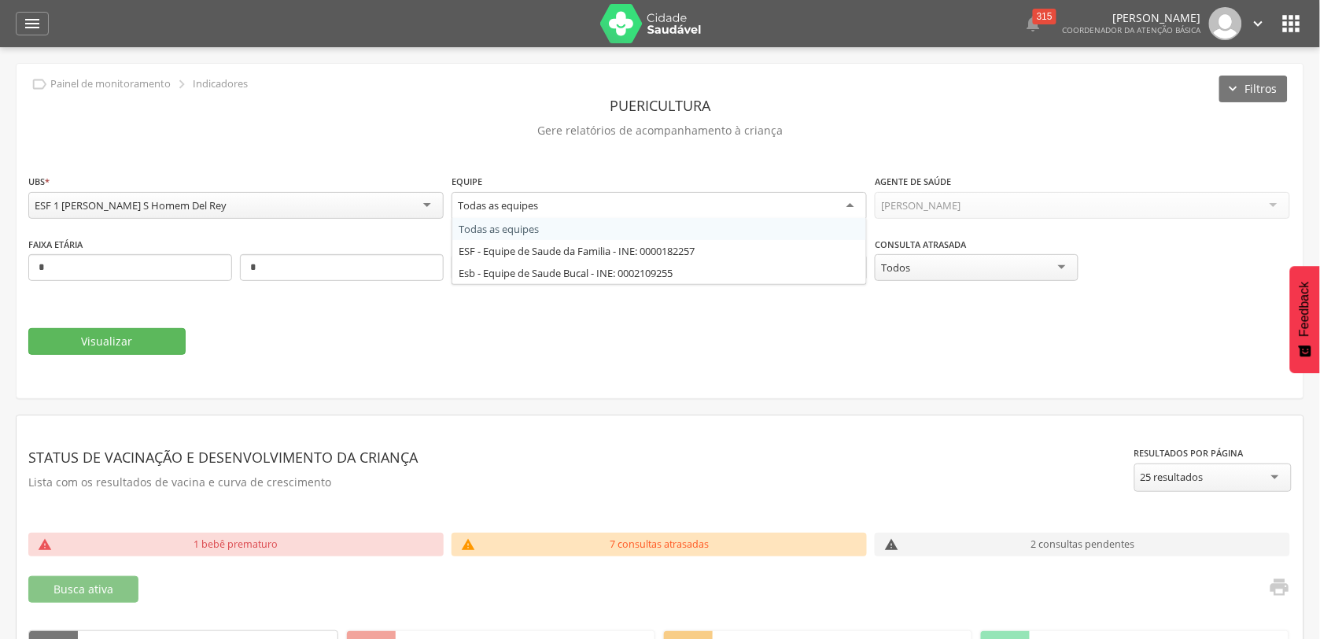
click at [755, 208] on div "Todas as equipes" at bounding box center [659, 206] width 415 height 28
click at [793, 308] on fieldset "**********" at bounding box center [660, 264] width 1264 height 182
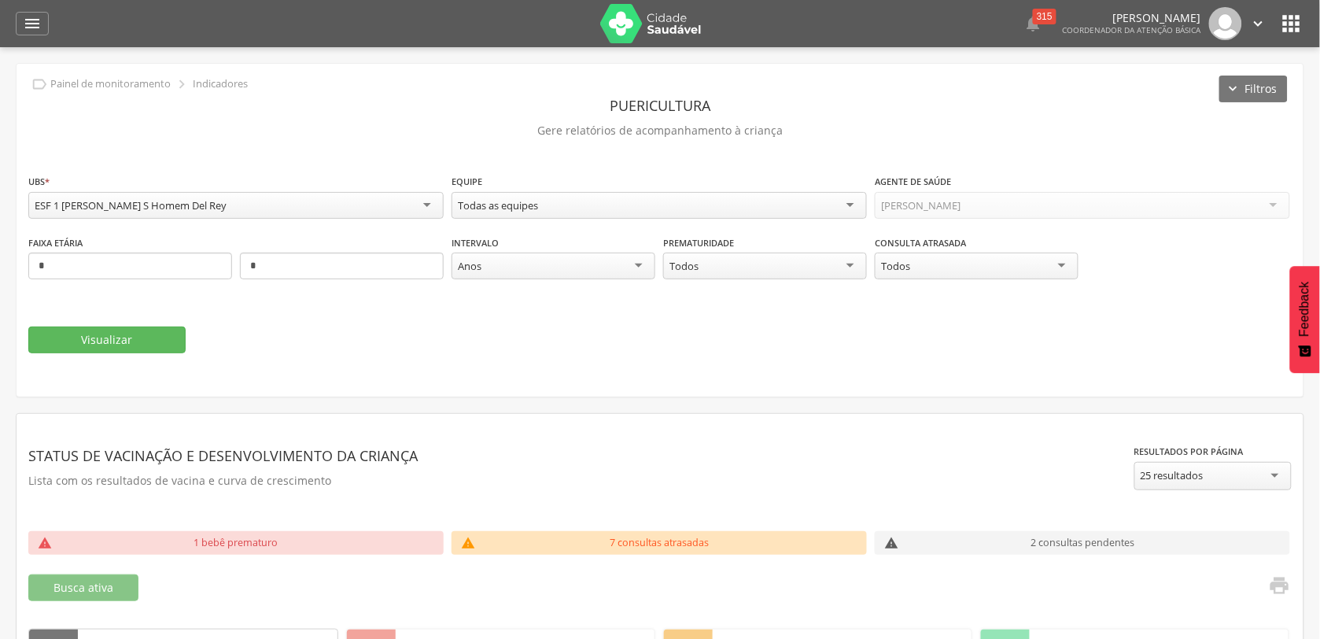
click at [1279, 207] on div "[PERSON_NAME]" at bounding box center [1082, 205] width 415 height 27
click at [1279, 205] on div "[PERSON_NAME]" at bounding box center [1082, 205] width 415 height 27
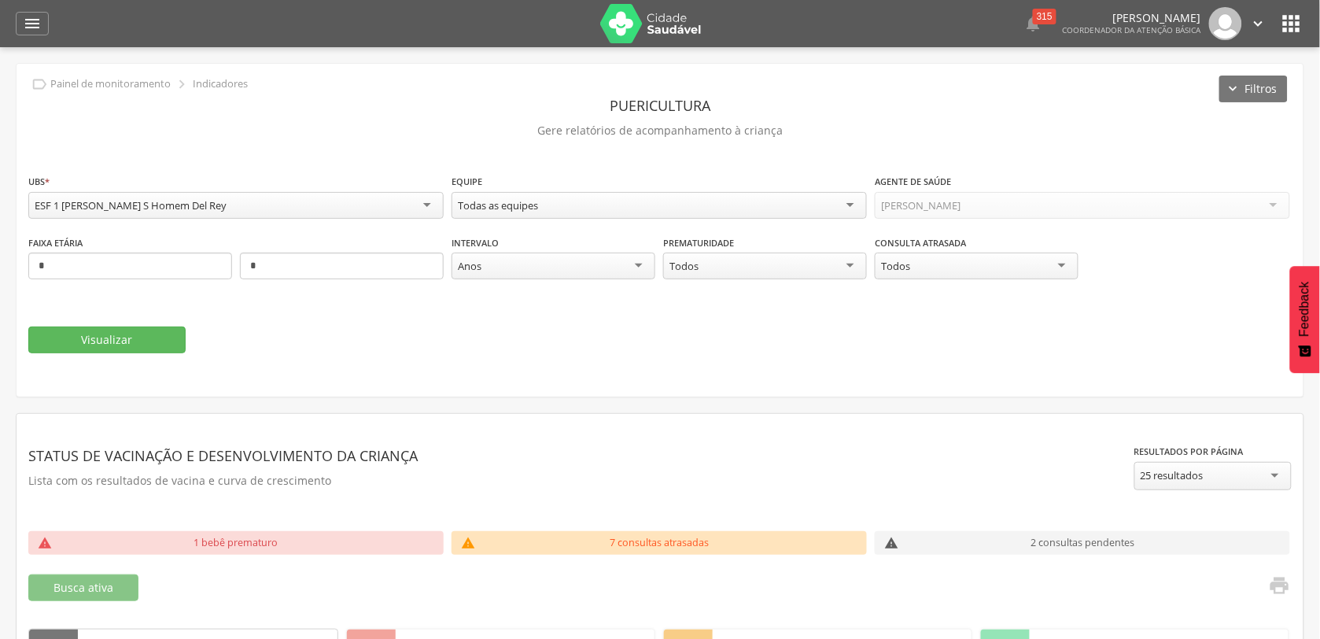
click at [1277, 201] on div "[PERSON_NAME]" at bounding box center [1082, 205] width 415 height 27
click at [1273, 198] on div "[PERSON_NAME]" at bounding box center [1082, 205] width 415 height 27
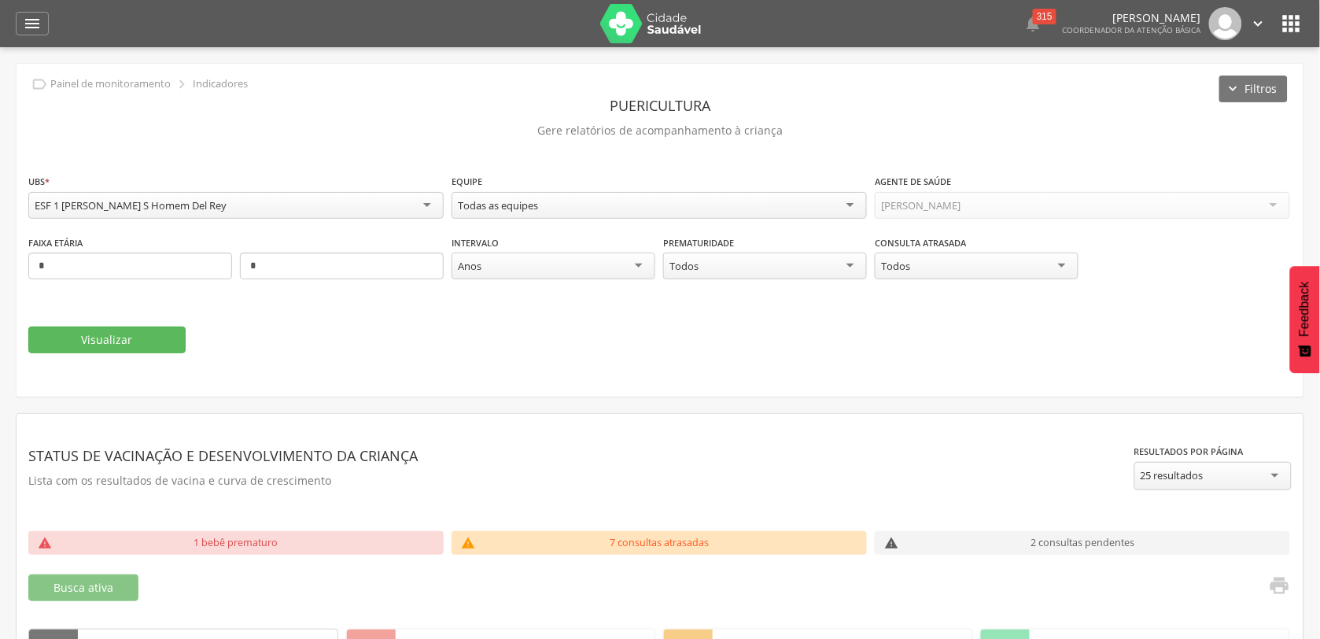
click at [1271, 198] on div "[PERSON_NAME]" at bounding box center [1082, 205] width 415 height 27
click at [40, 18] on icon "" at bounding box center [32, 23] width 19 height 19
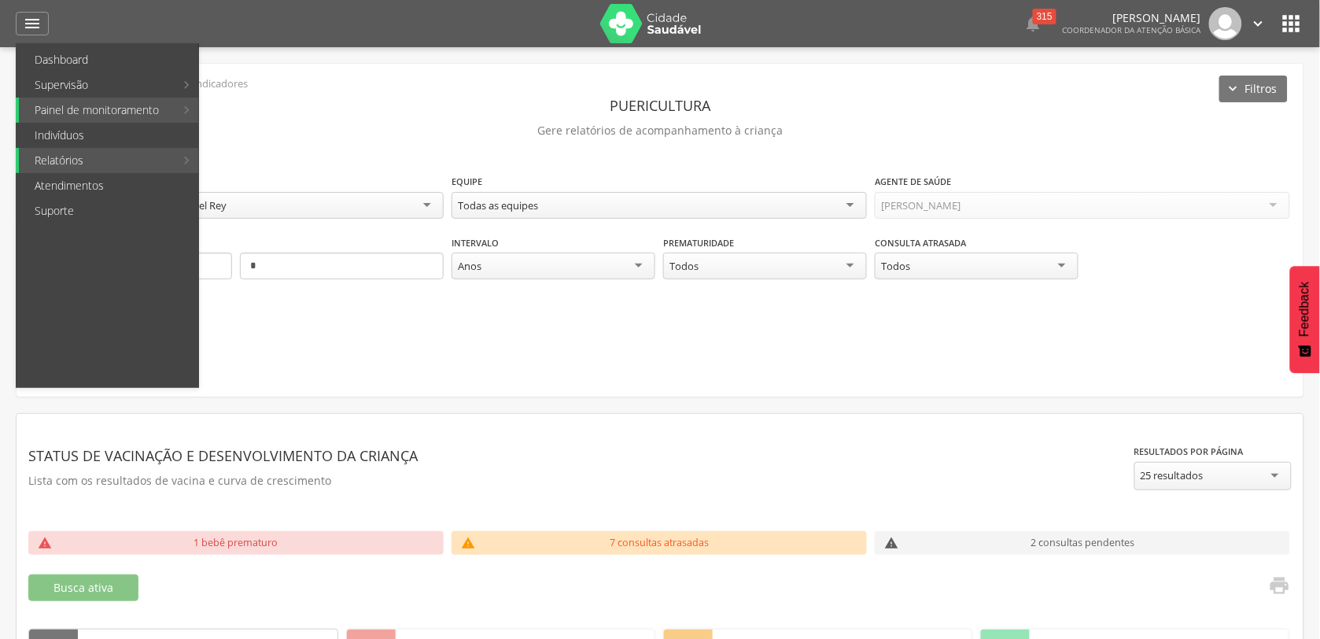
click at [443, 282] on link "Puericultura" at bounding box center [469, 286] width 177 height 25
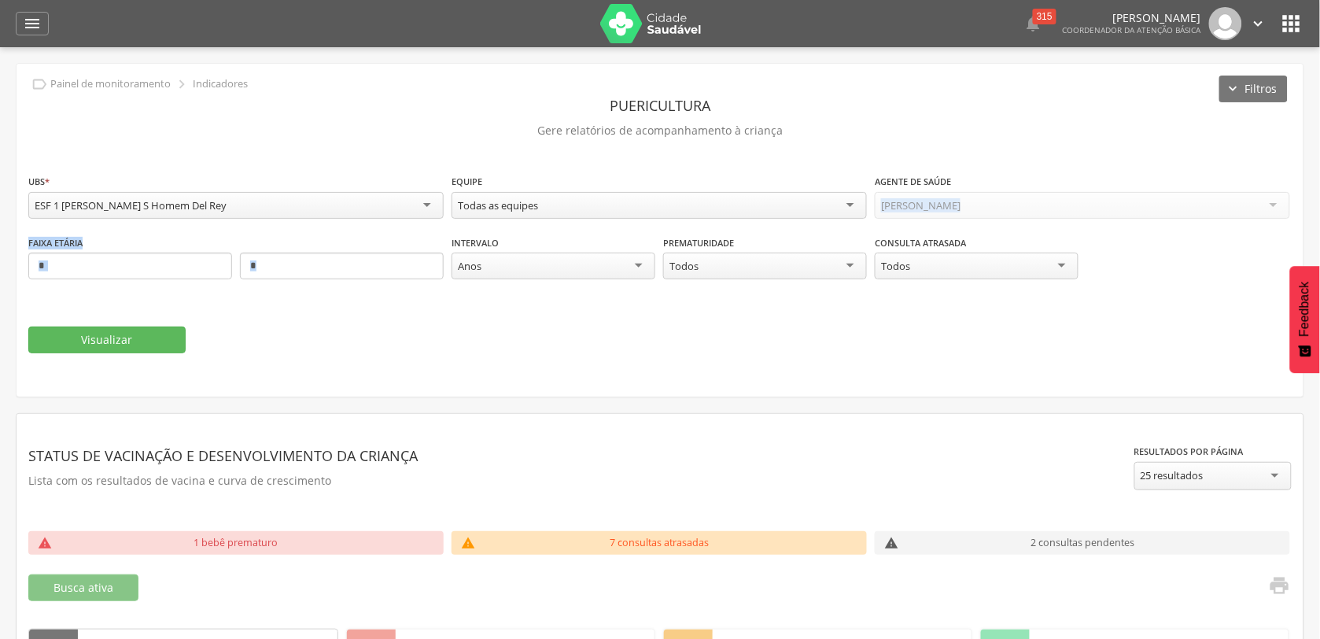
click at [443, 284] on div "Nº mínimo de ausências Número mínimo: 3 Faixa etária * *" at bounding box center [235, 264] width 415 height 61
drag, startPoint x: 443, startPoint y: 284, endPoint x: 445, endPoint y: 325, distance: 41.0
click at [445, 325] on fieldset "**********" at bounding box center [660, 263] width 1264 height 180
click at [1271, 205] on div "[PERSON_NAME]" at bounding box center [1082, 205] width 415 height 27
drag, startPoint x: 1271, startPoint y: 205, endPoint x: 1220, endPoint y: 197, distance: 50.8
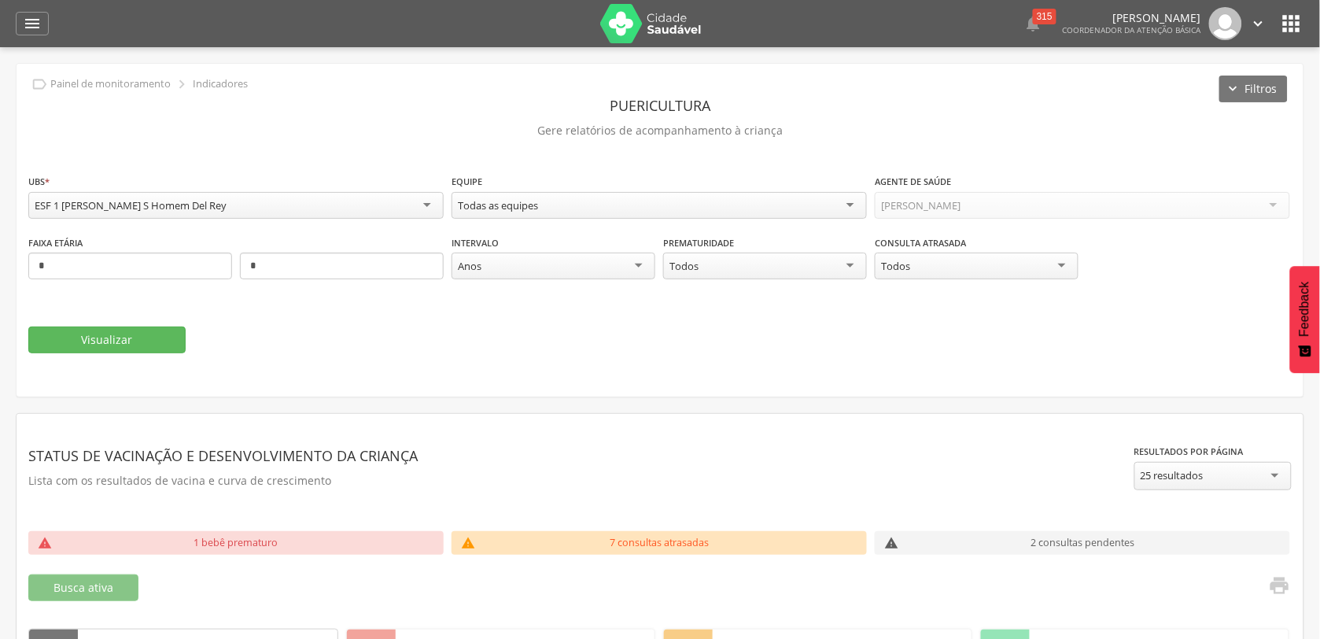
click at [1269, 205] on div "[PERSON_NAME]" at bounding box center [1082, 205] width 415 height 27
click at [897, 202] on div "[PERSON_NAME]" at bounding box center [920, 205] width 79 height 14
click at [1284, 22] on icon "" at bounding box center [1291, 23] width 25 height 25
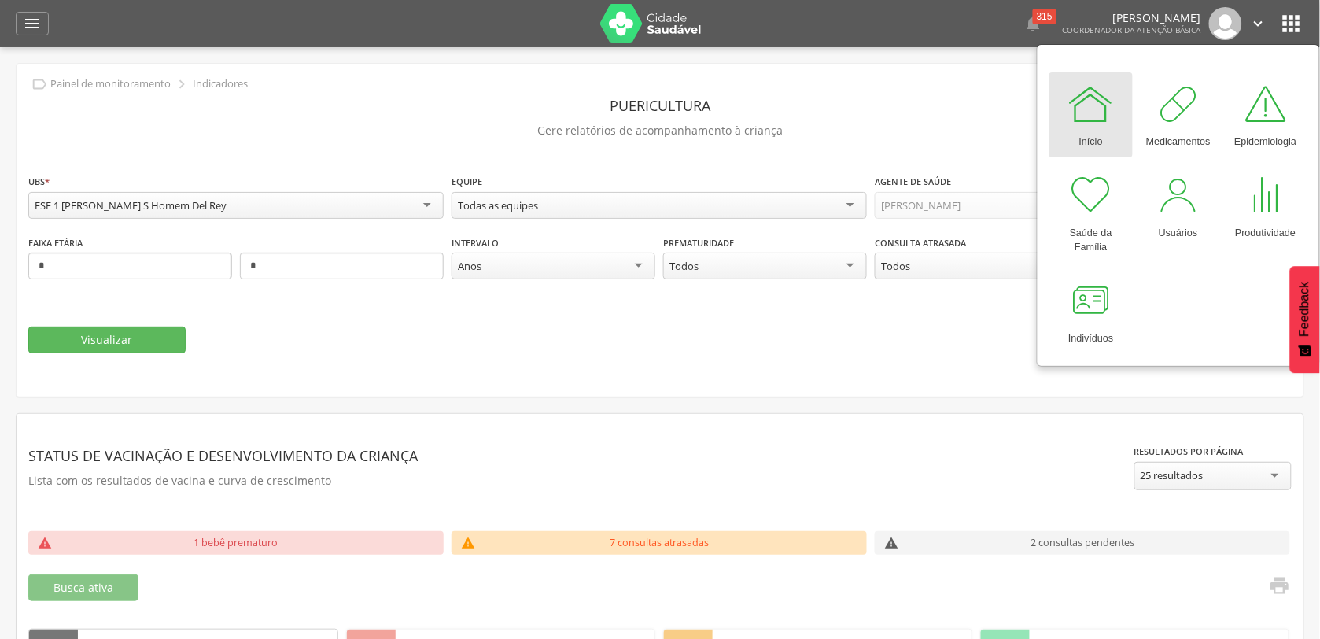
click at [1083, 127] on div "Início" at bounding box center [1091, 138] width 24 height 22
click at [1083, 97] on div at bounding box center [1091, 103] width 47 height 47
click at [1084, 97] on div at bounding box center [1091, 103] width 47 height 47
drag, startPoint x: 1084, startPoint y: 97, endPoint x: 1096, endPoint y: 112, distance: 19.0
click at [1096, 112] on div at bounding box center [1091, 103] width 47 height 47
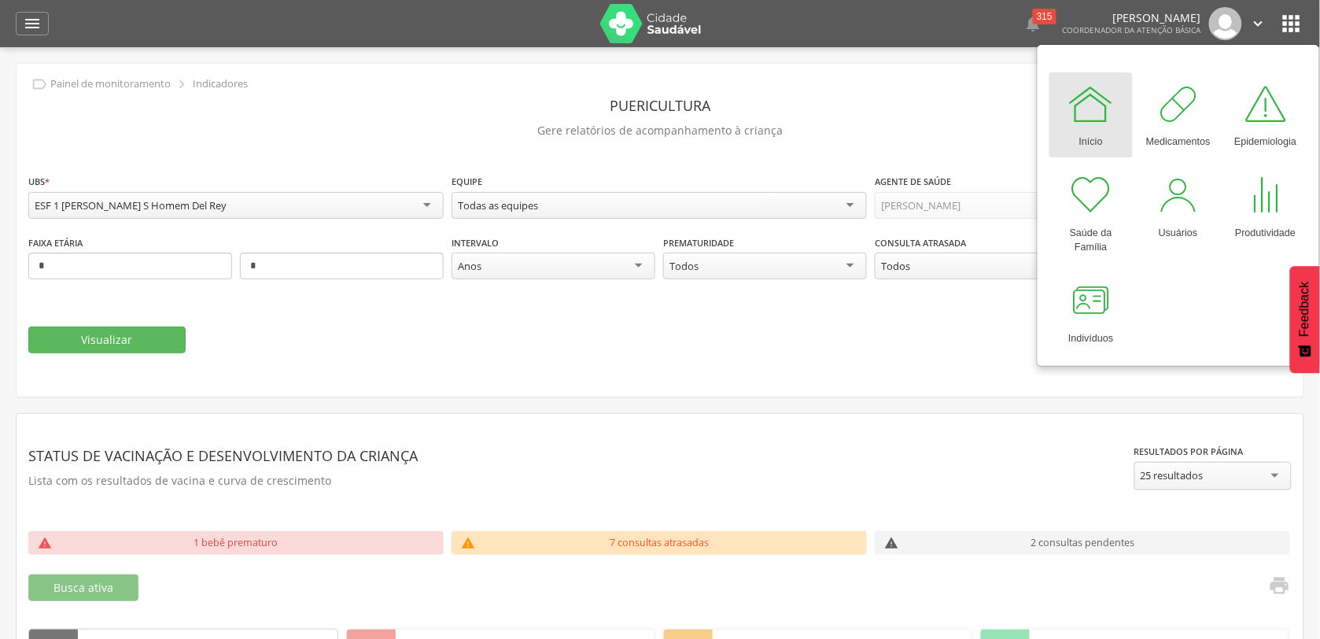
click at [1114, 135] on link "Início" at bounding box center [1091, 114] width 83 height 85
click at [1263, 107] on div at bounding box center [1265, 103] width 47 height 47
